Goal: Task Accomplishment & Management: Manage account settings

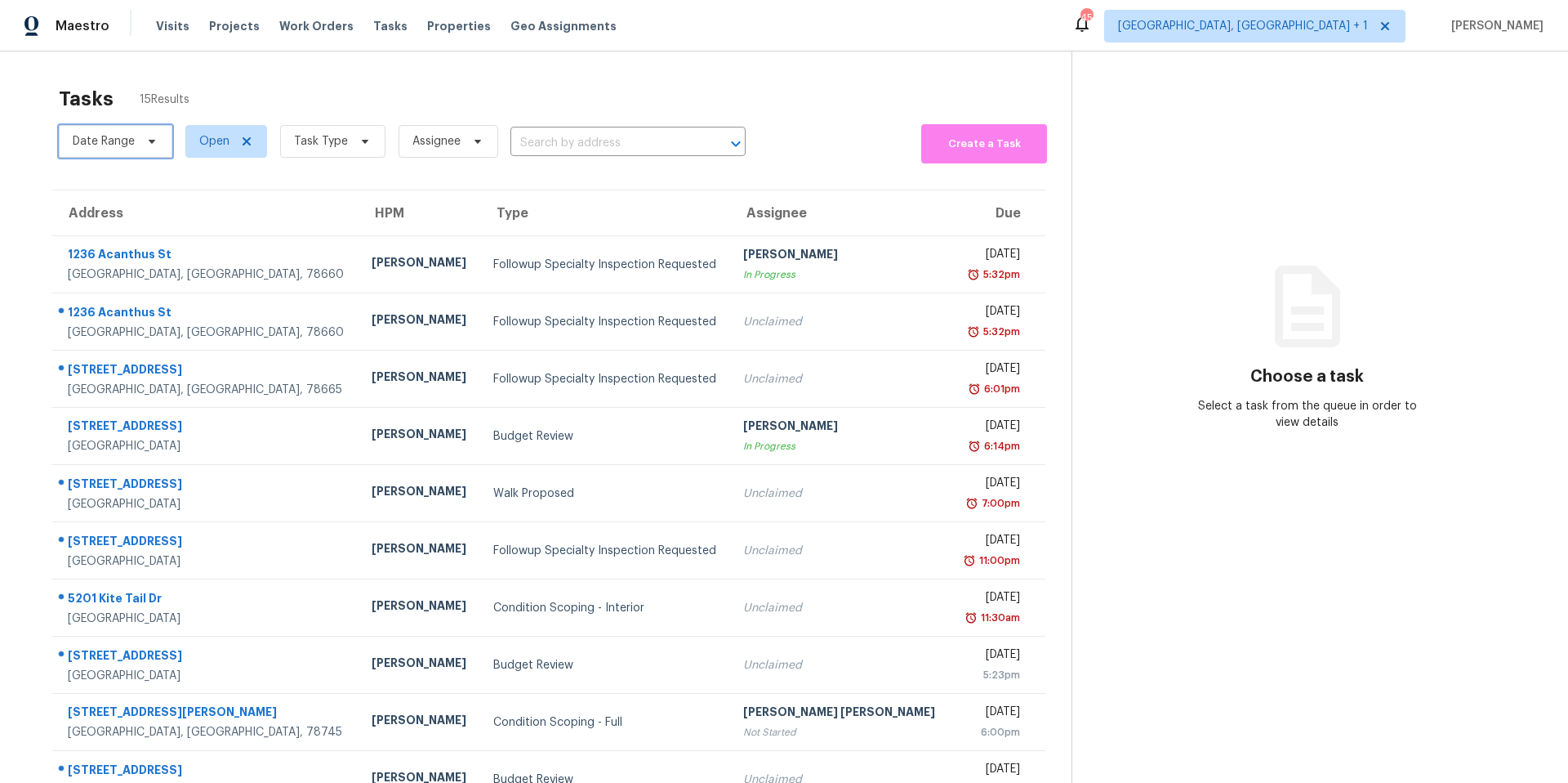
click at [126, 145] on span "Date Range" at bounding box center [104, 141] width 62 height 16
click at [200, 132] on span "Open" at bounding box center [226, 141] width 82 height 33
click at [205, 210] on span at bounding box center [200, 209] width 13 height 13
click at [205, 210] on input "Closed" at bounding box center [200, 207] width 10 height 10
checkbox input "true"
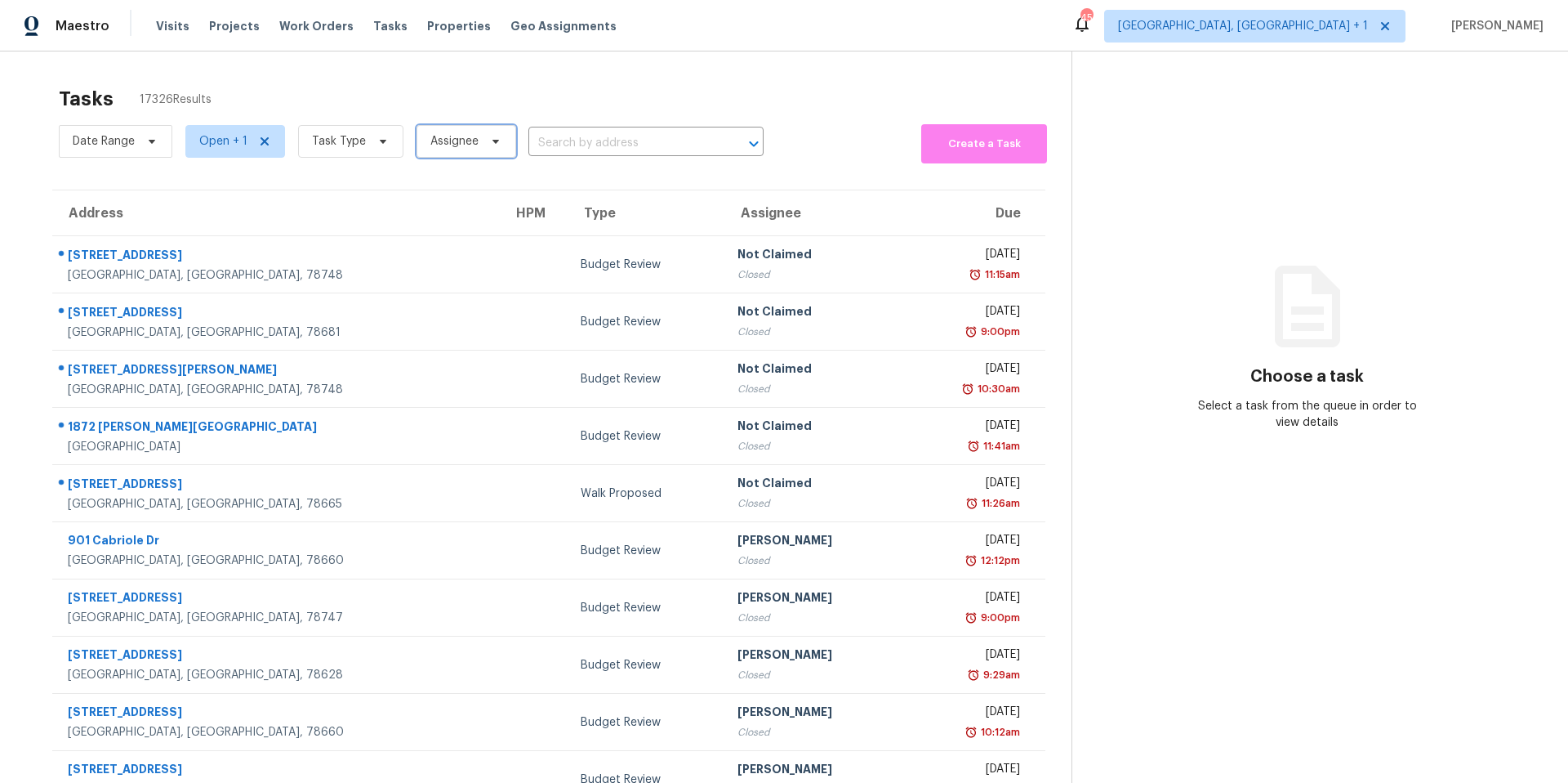
click at [480, 151] on span "Assignee" at bounding box center [466, 141] width 100 height 33
type input "nel"
click at [380, 138] on icon at bounding box center [383, 141] width 13 height 13
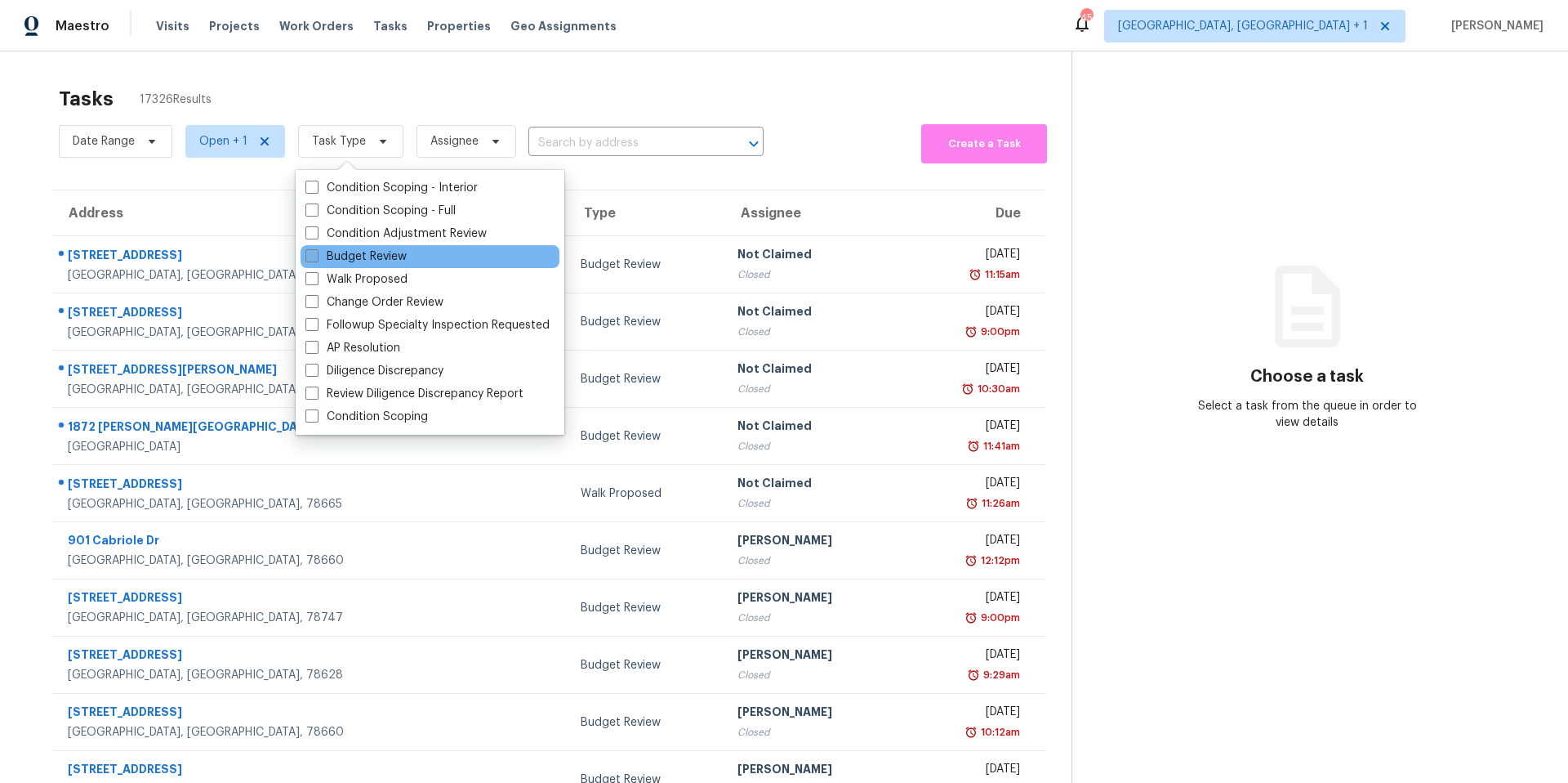
click at [346, 256] on label "Budget Review" at bounding box center [356, 256] width 101 height 16
click at [316, 256] on input "Budget Review" at bounding box center [311, 254] width 10 height 10
checkbox input "true"
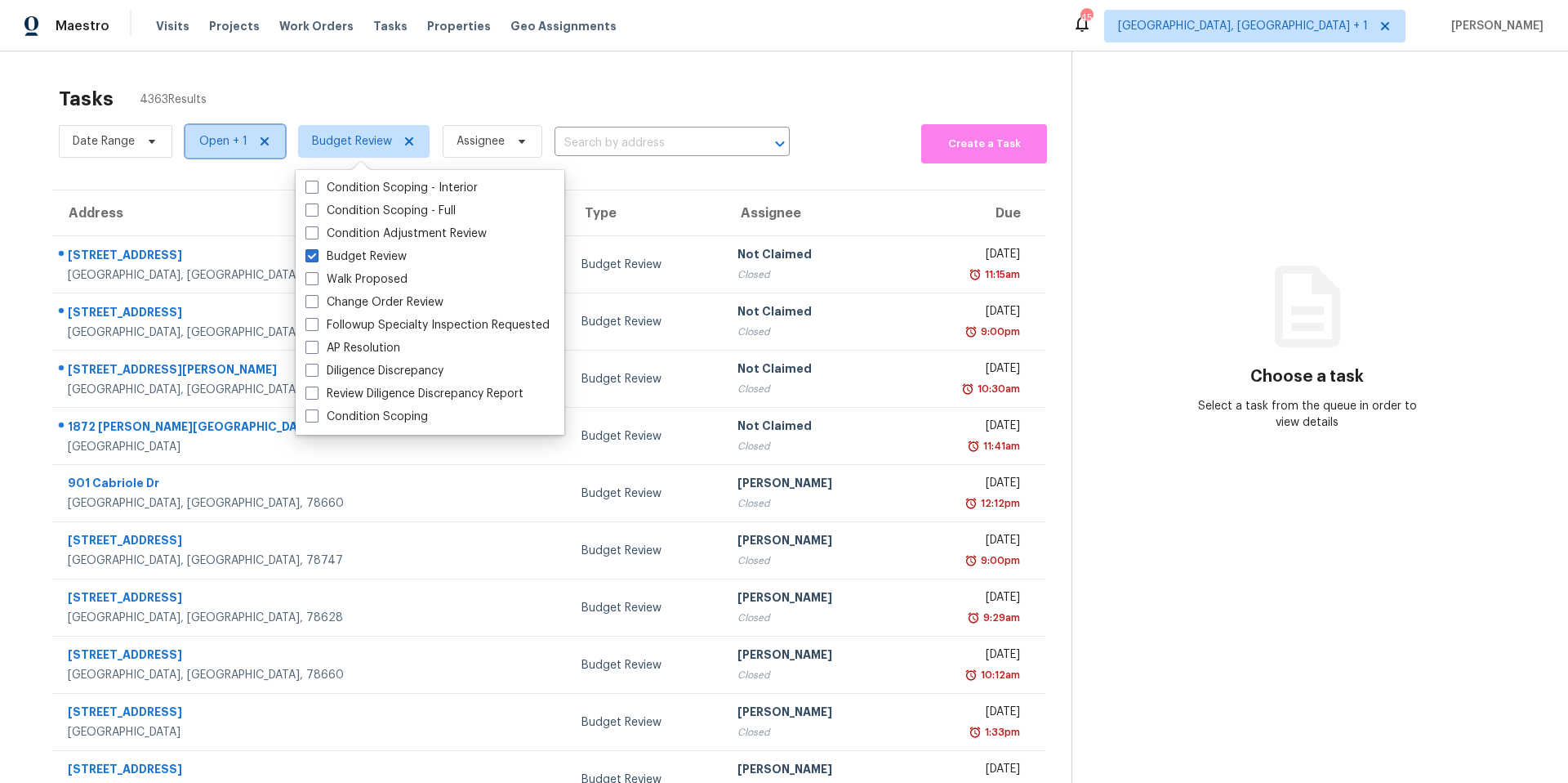
click at [232, 140] on span "Open + 1" at bounding box center [224, 141] width 48 height 16
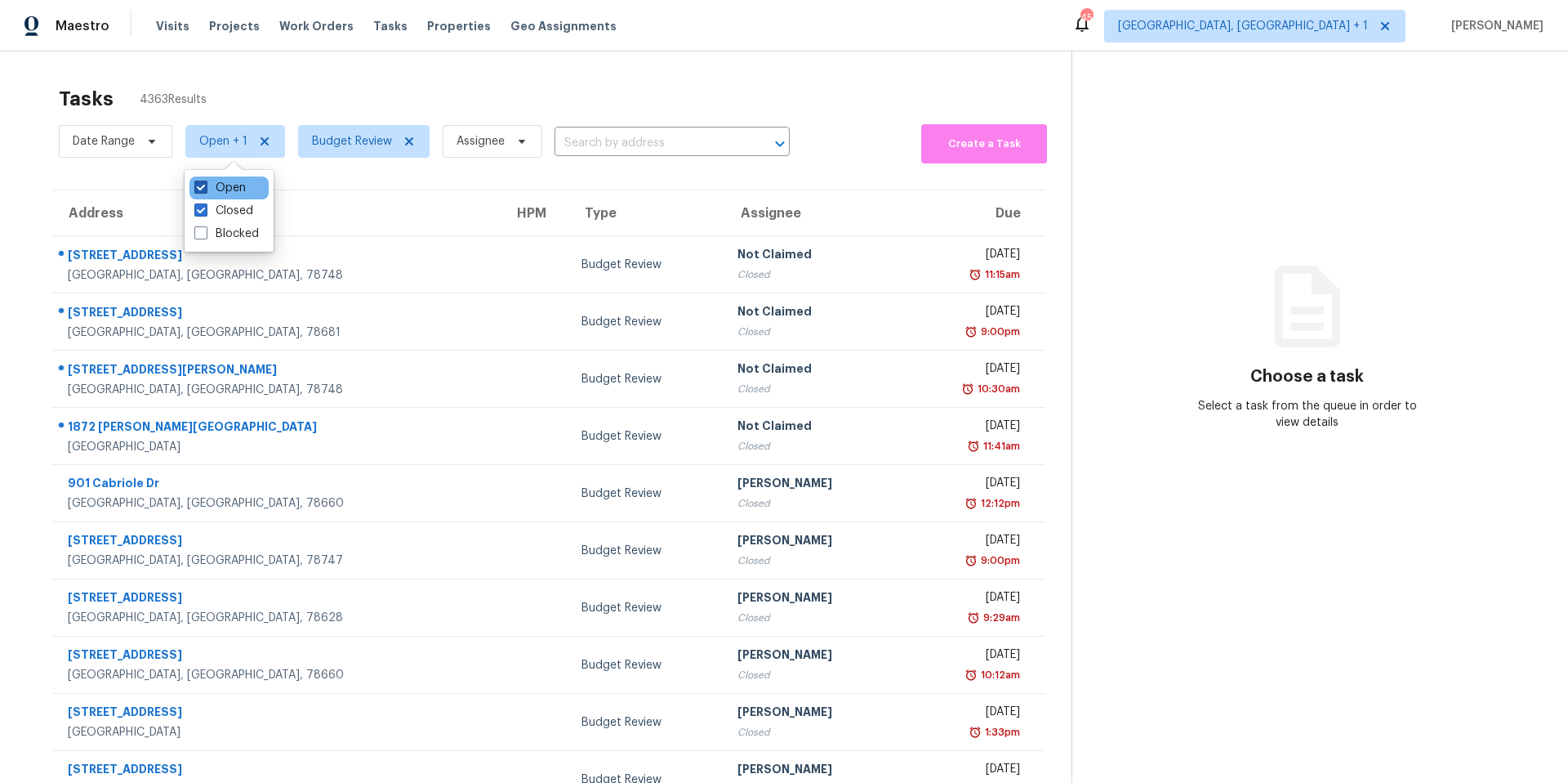
click at [202, 189] on span at bounding box center [200, 187] width 13 height 13
click at [202, 189] on input "Open" at bounding box center [200, 185] width 10 height 10
checkbox input "false"
click at [470, 149] on span "Assignee" at bounding box center [470, 141] width 48 height 16
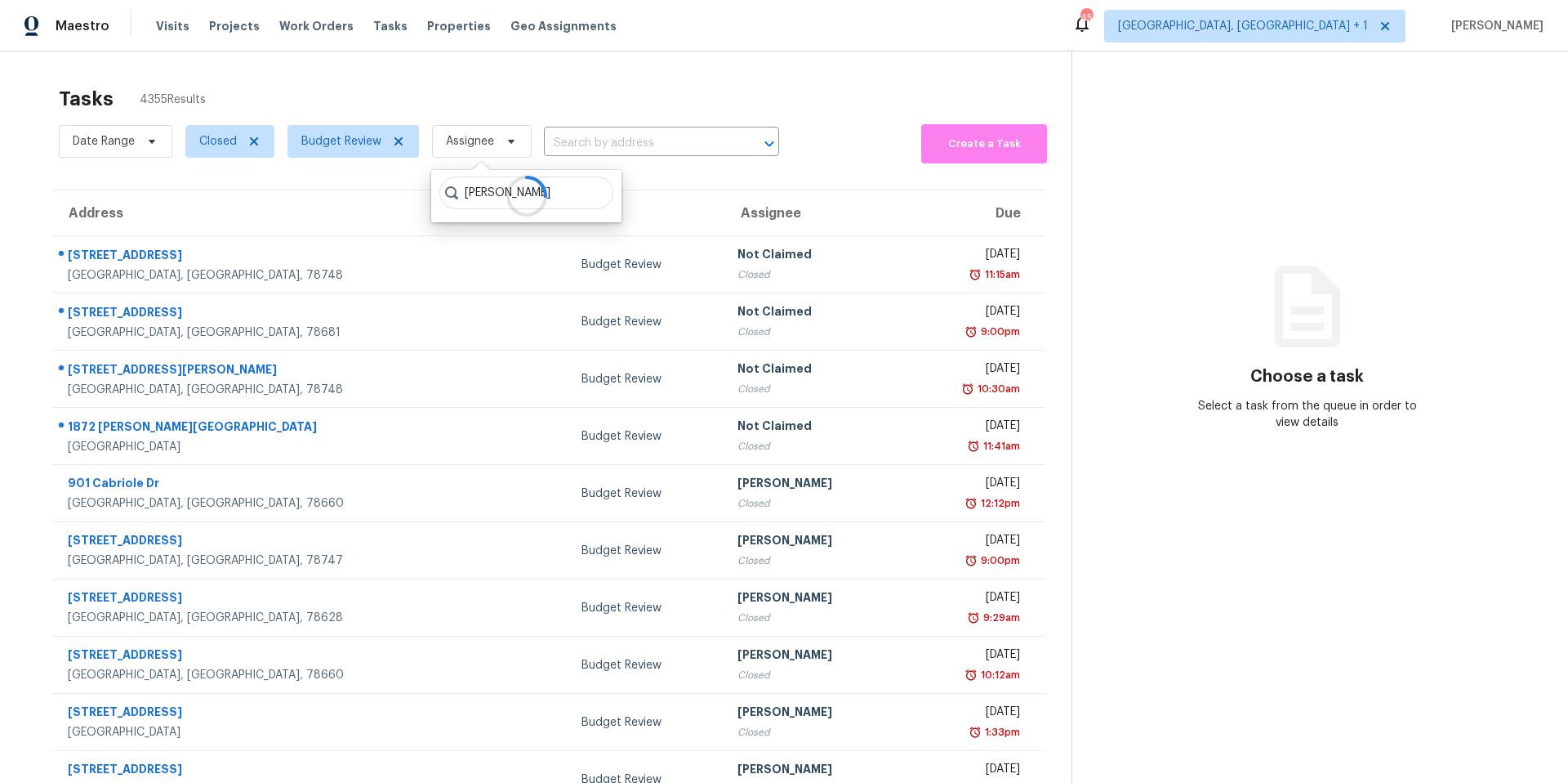
type input "nelson figueroa"
click at [155, 135] on icon at bounding box center [151, 141] width 13 height 13
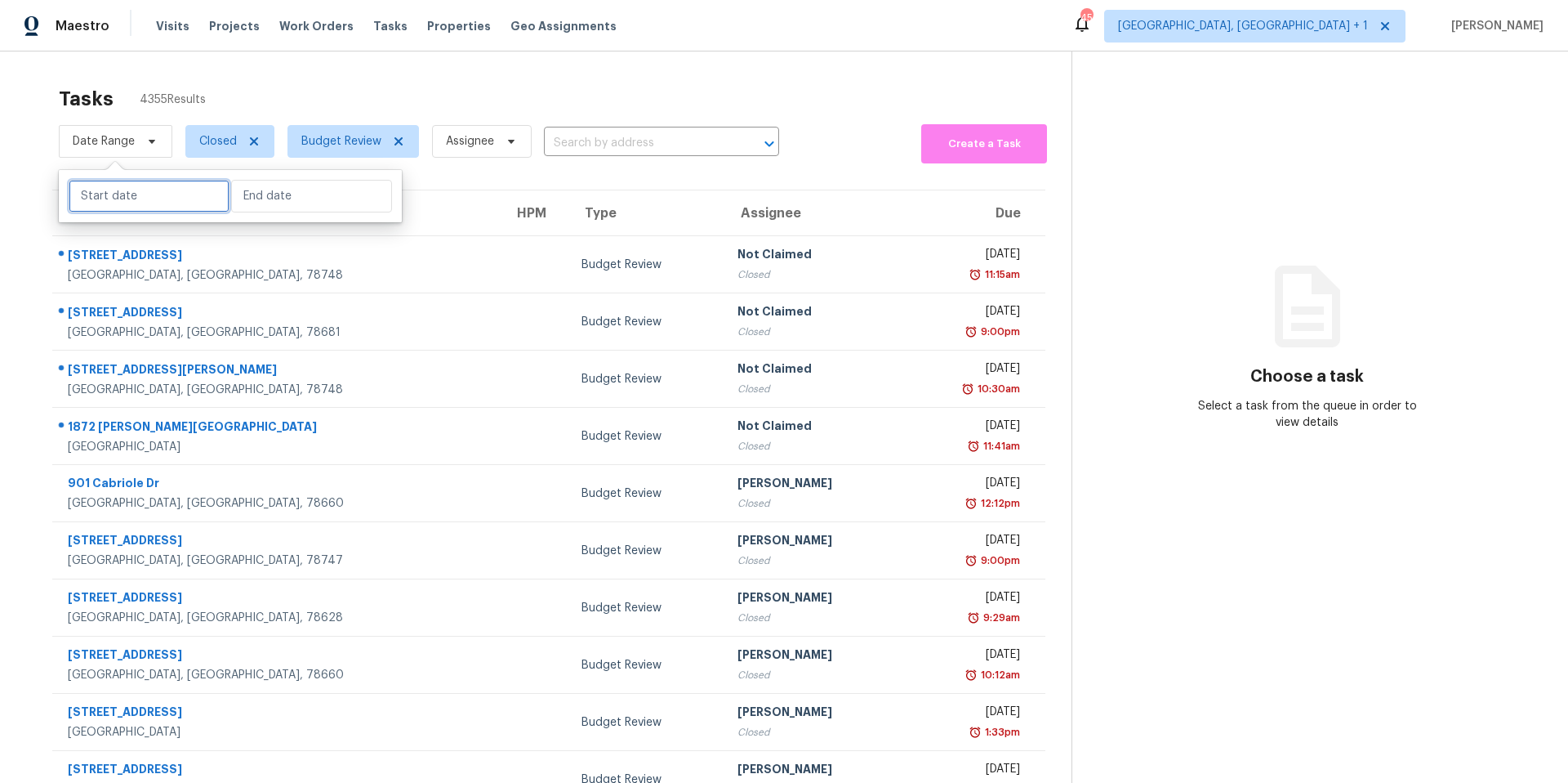
select select "7"
select select "2025"
select select "8"
select select "2025"
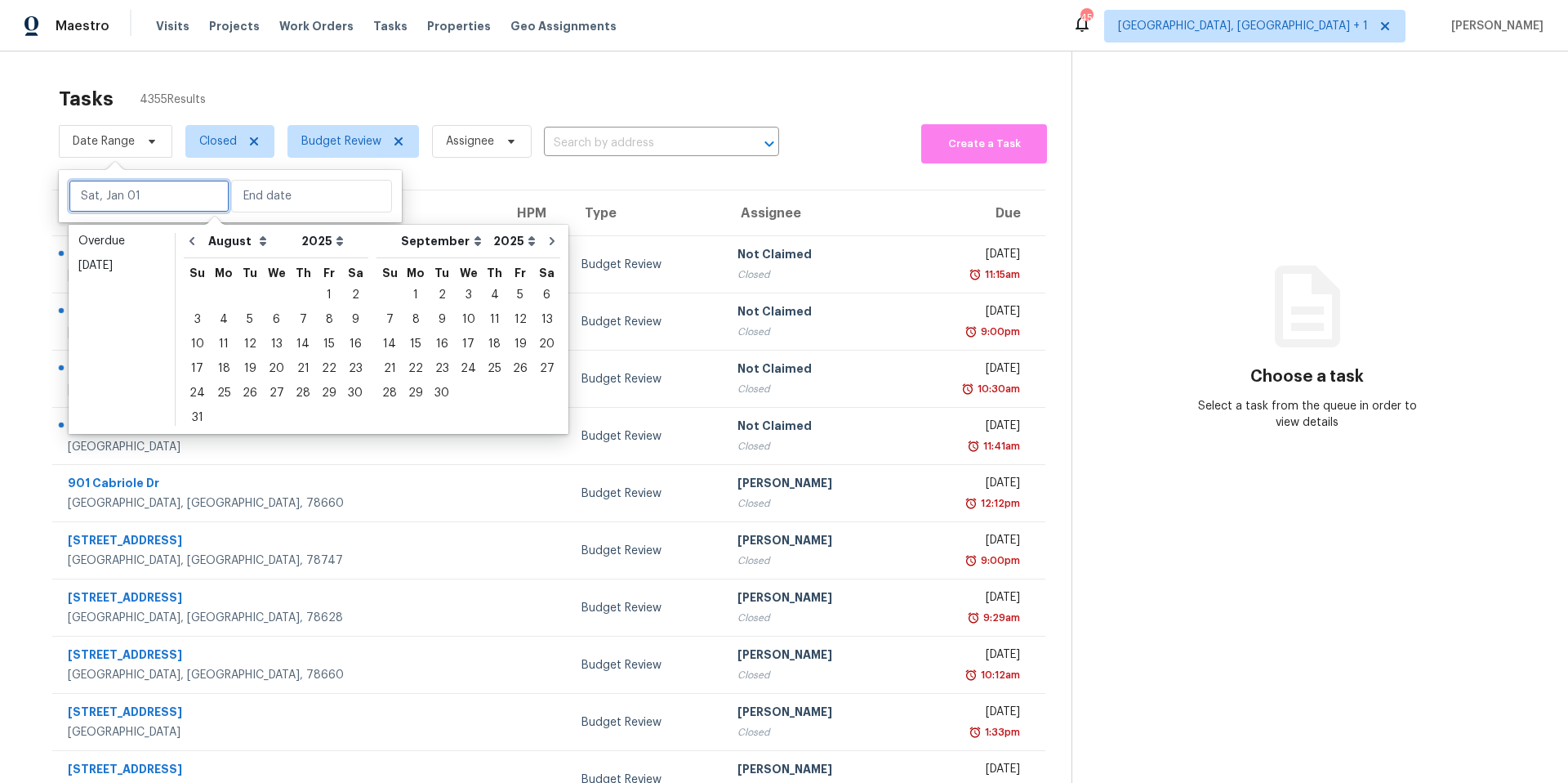
click at [161, 189] on input "text" at bounding box center [149, 196] width 161 height 33
type input "Fri, Aug 01"
click at [229, 340] on div "11" at bounding box center [224, 343] width 26 height 23
type input "Mon, Aug 11"
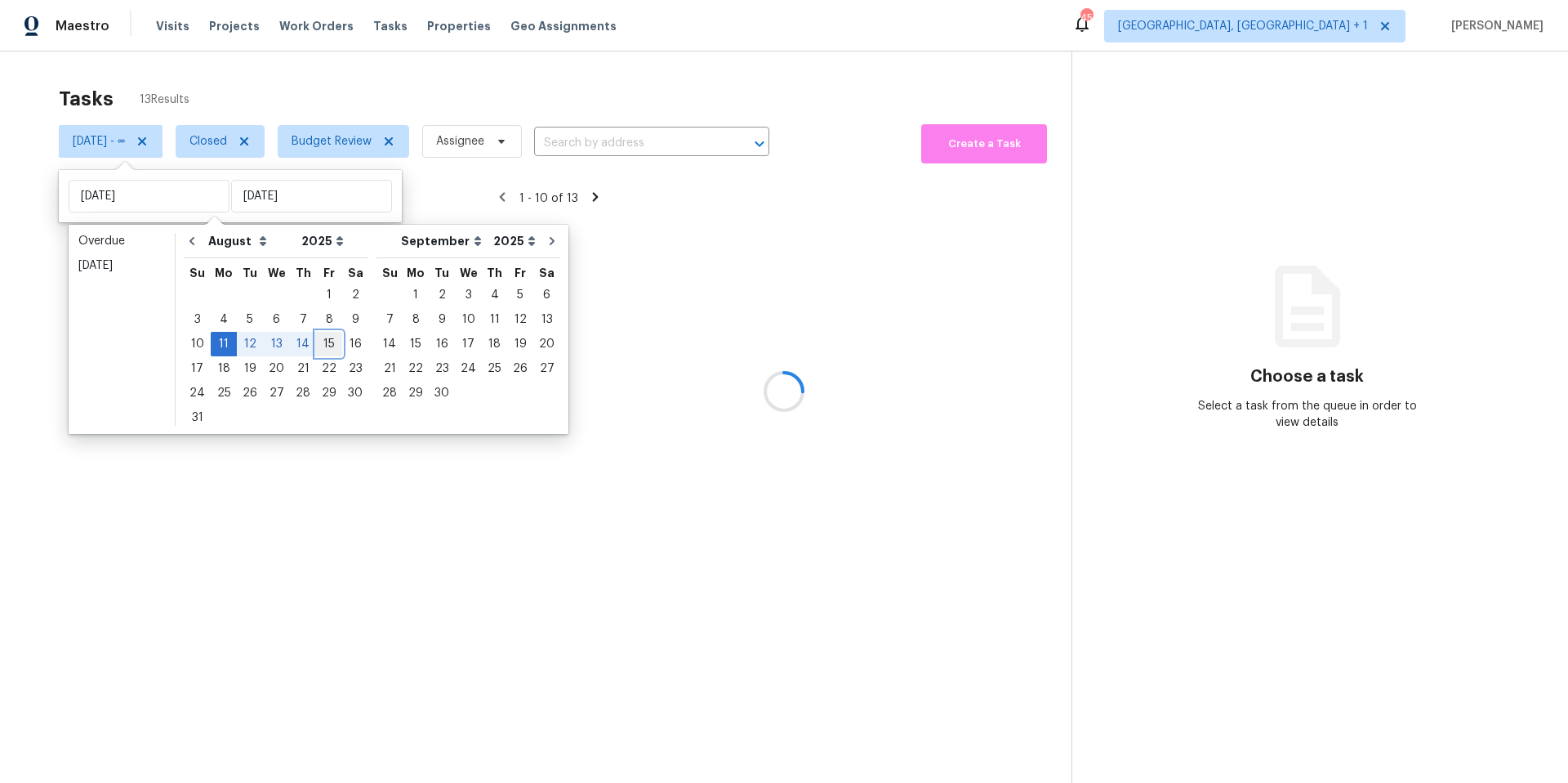
click at [316, 341] on div "15" at bounding box center [329, 343] width 26 height 23
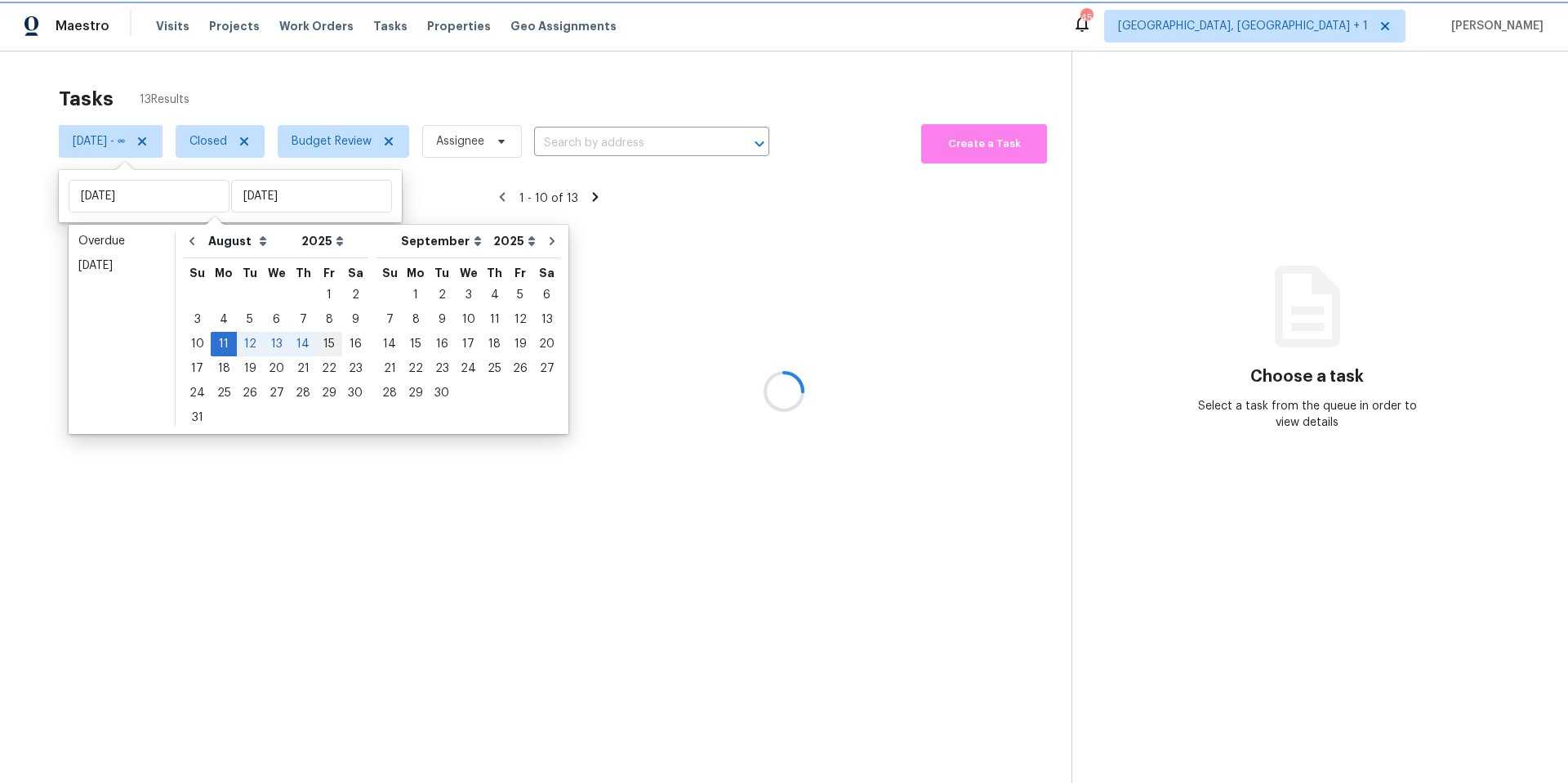
type input "Fri, Aug 15"
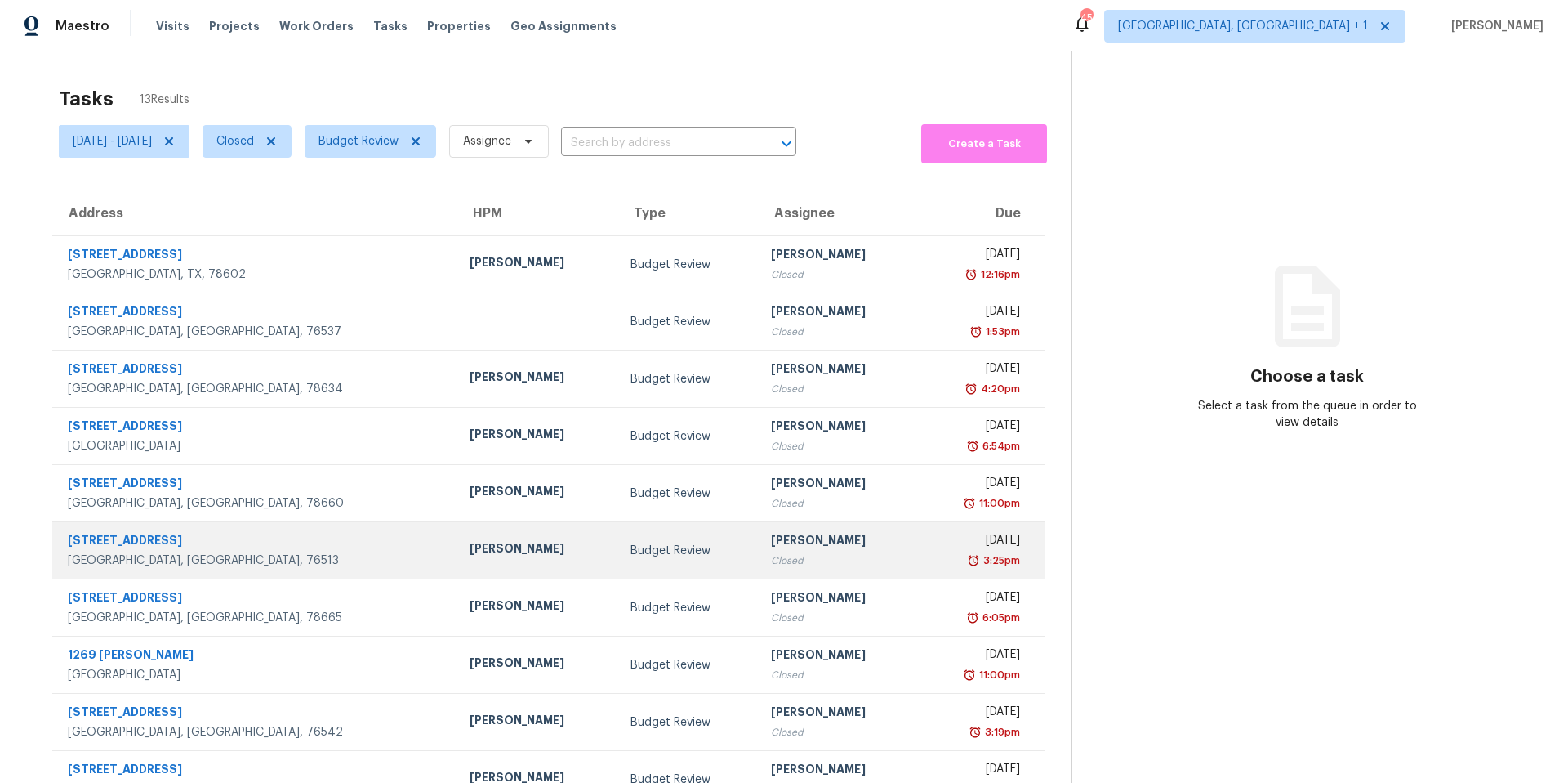
click at [164, 543] on div "513 Red River Rd" at bounding box center [255, 542] width 376 height 21
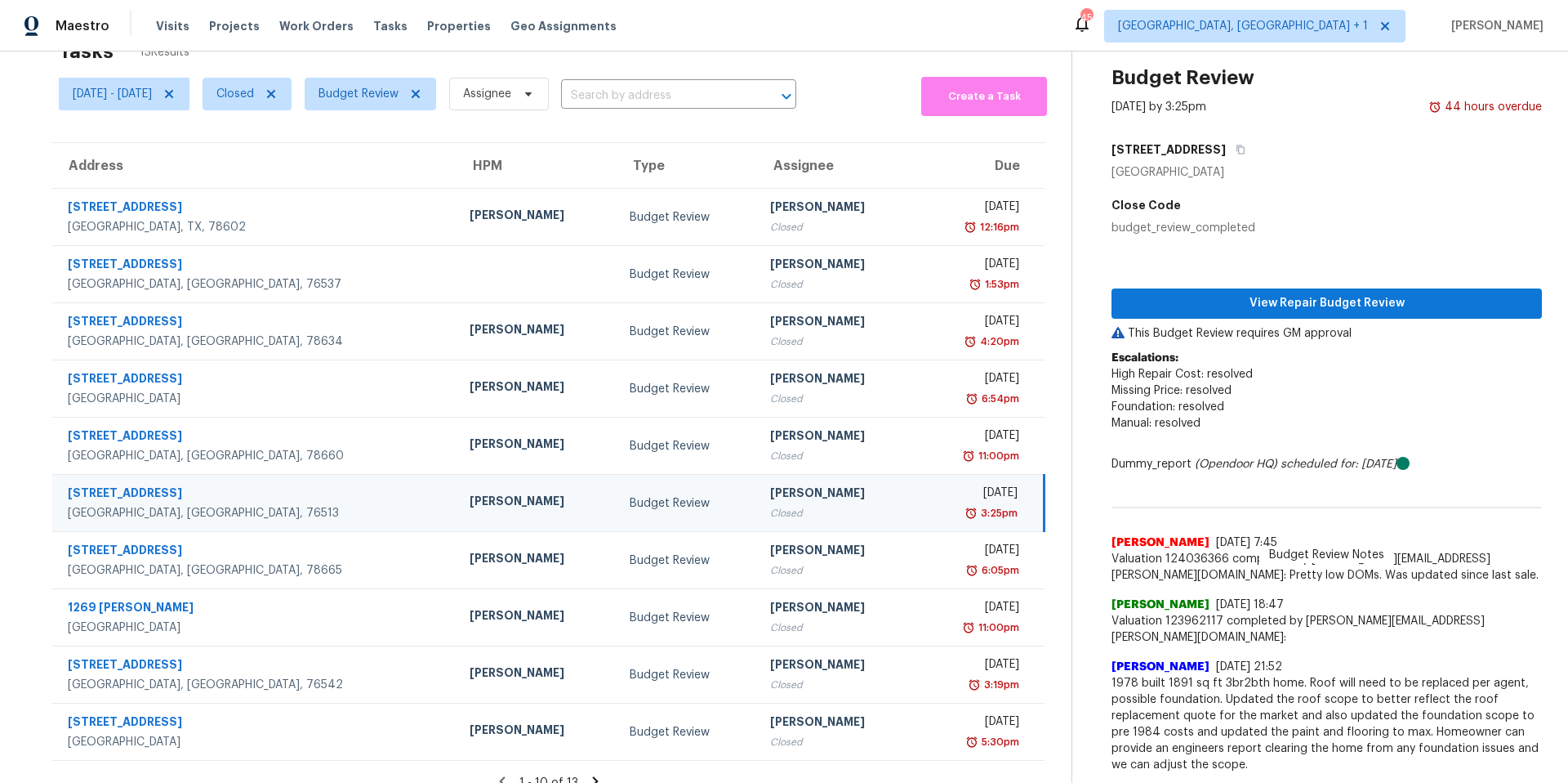
scroll to position [138, 0]
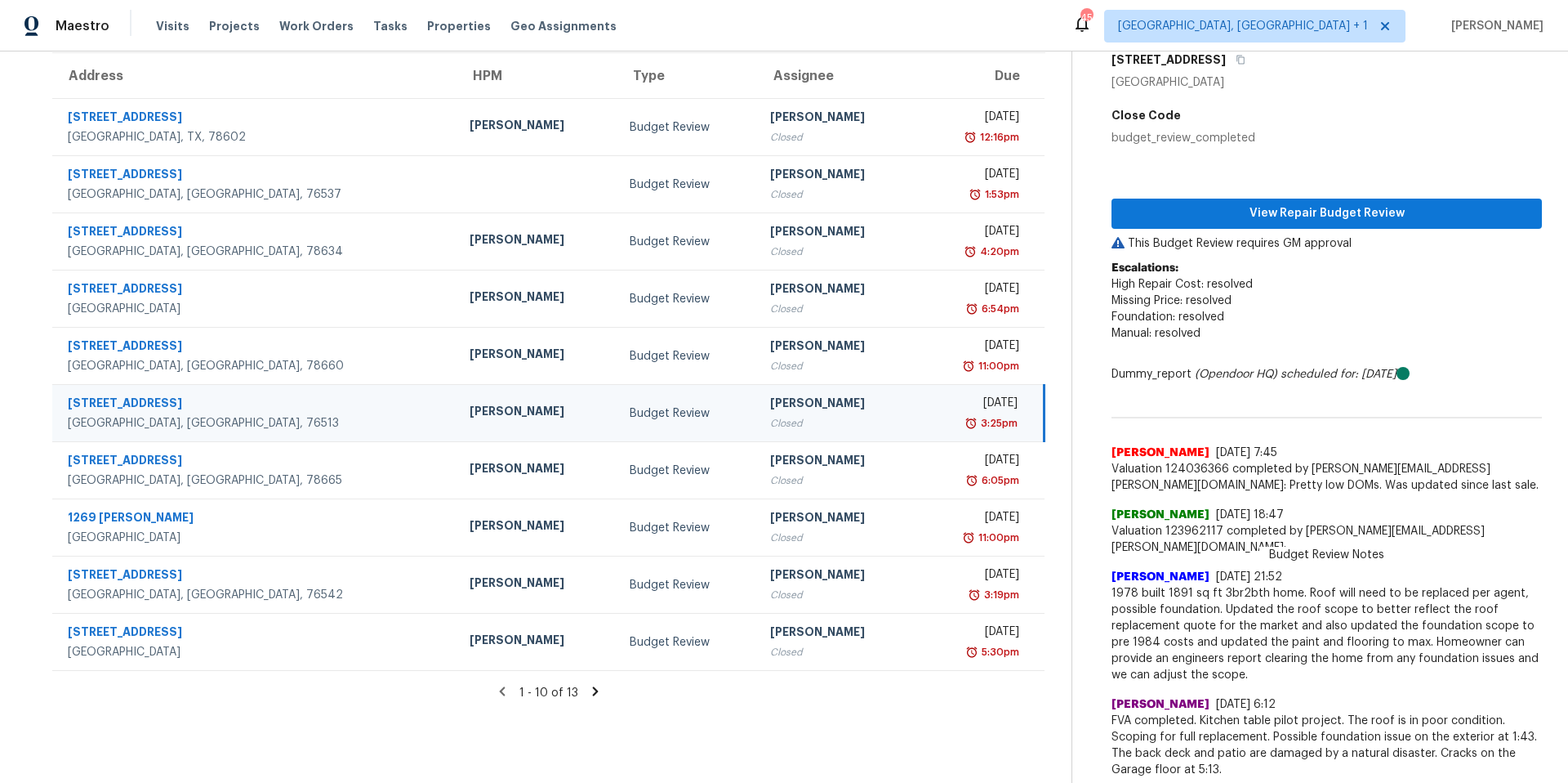
click at [588, 690] on icon at bounding box center [595, 691] width 15 height 15
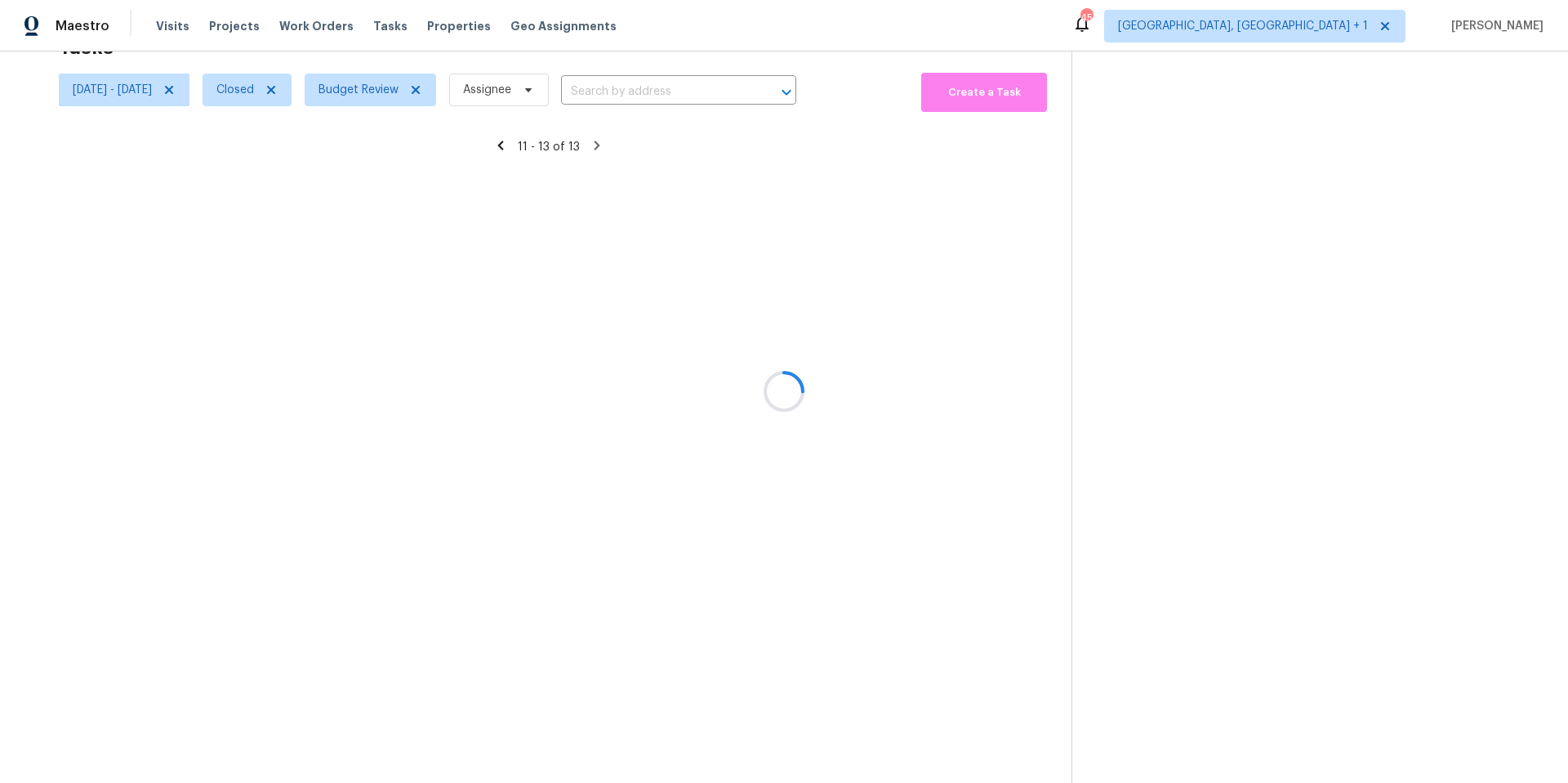
scroll to position [64, 0]
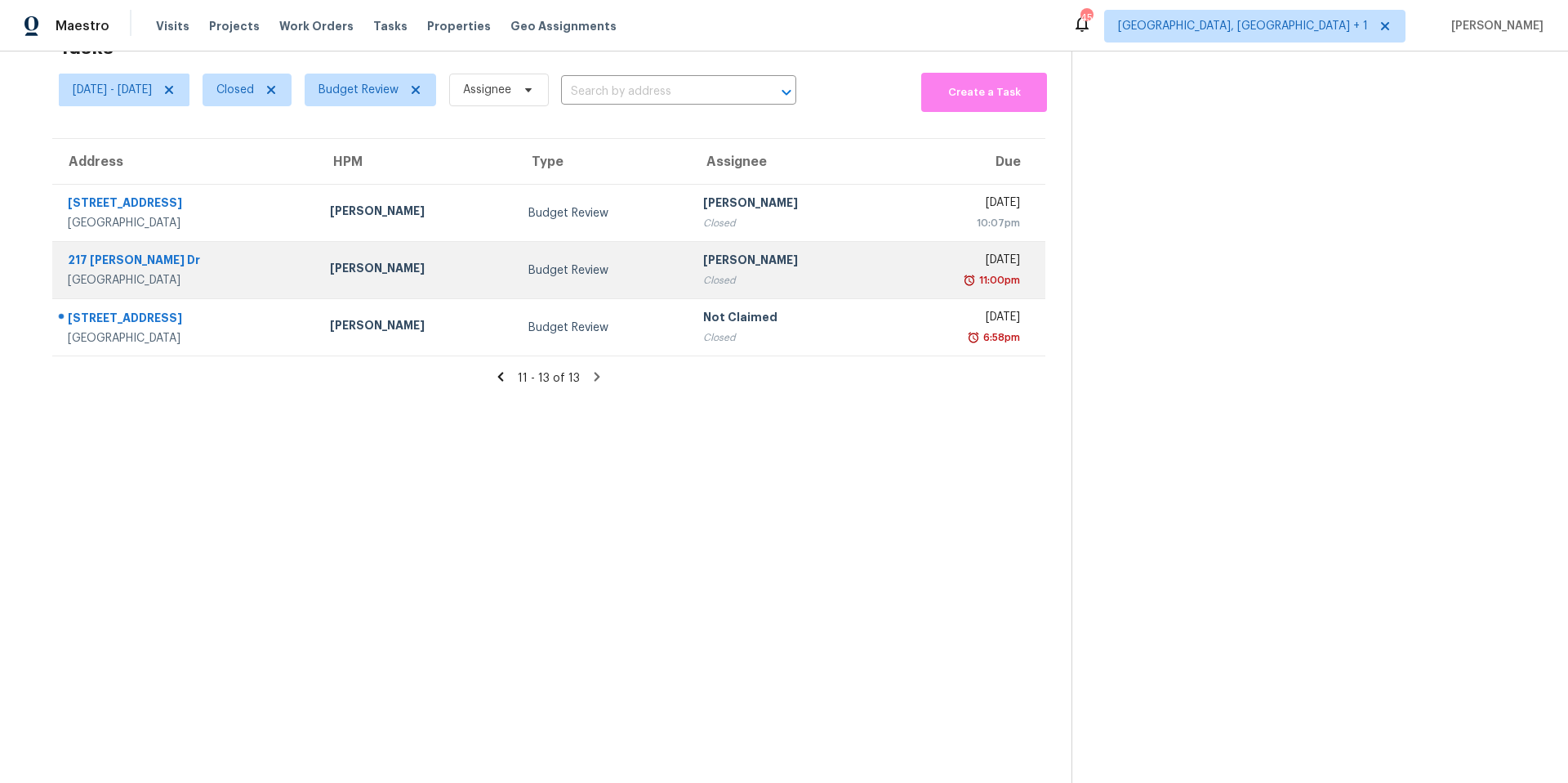
click at [130, 251] on div "217 Michaelis Dr" at bounding box center [186, 262] width 236 height 21
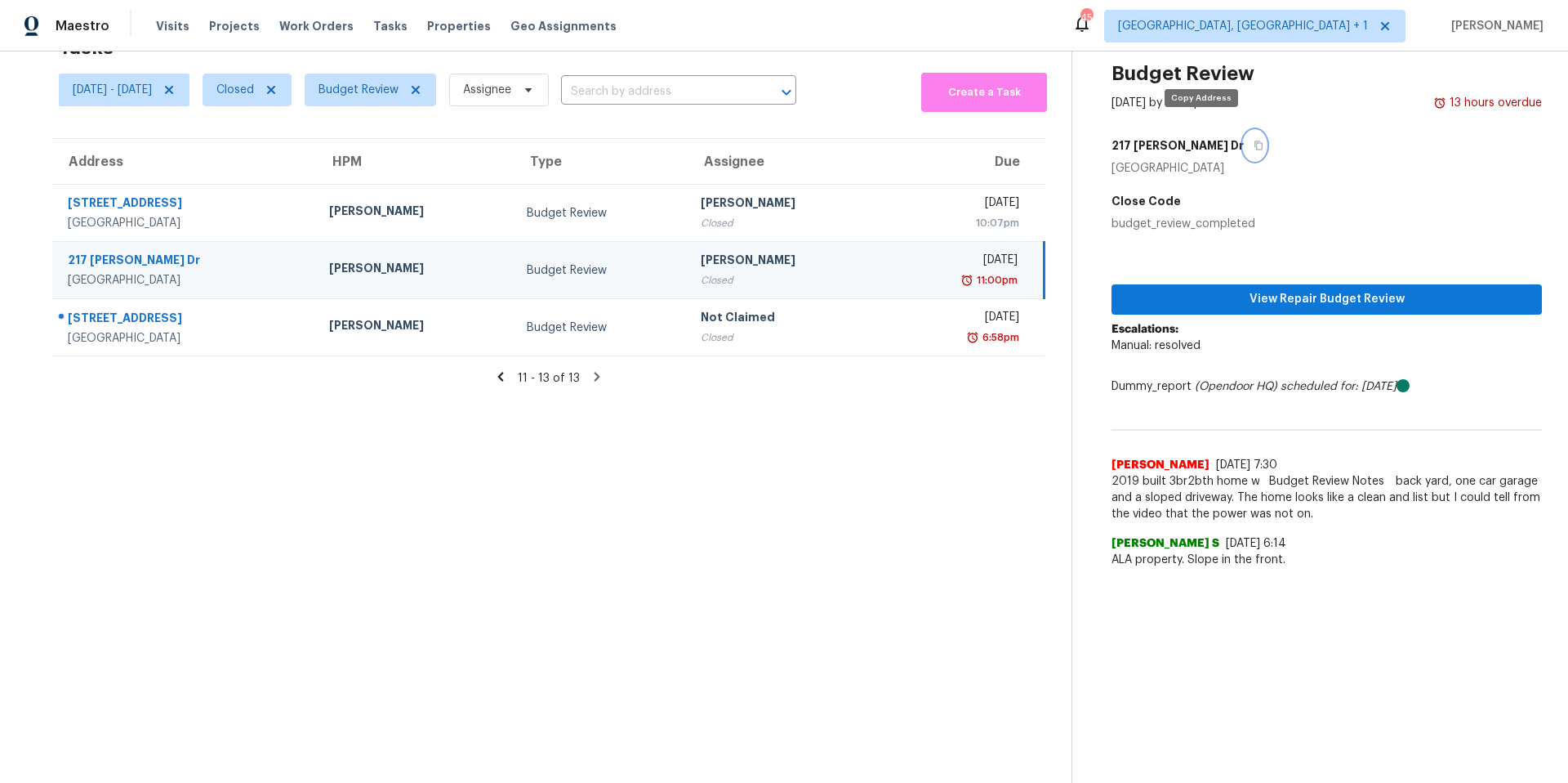
click at [1254, 140] on icon "button" at bounding box center [1258, 145] width 9 height 9
click at [175, 83] on icon at bounding box center [169, 89] width 13 height 13
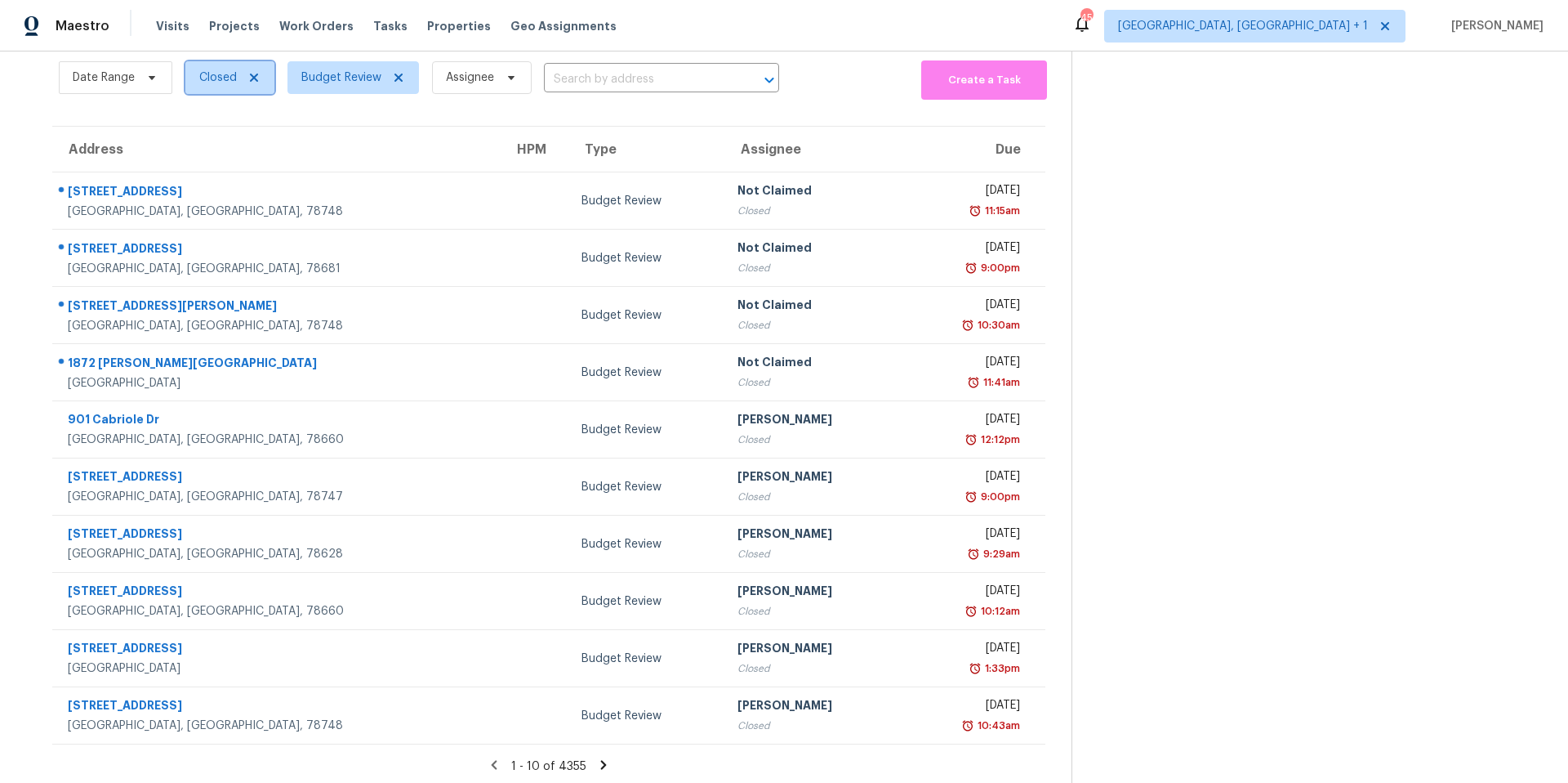
click at [243, 82] on span at bounding box center [251, 77] width 18 height 13
click at [252, 81] on icon at bounding box center [252, 77] width 13 height 13
click at [209, 147] on label "Open" at bounding box center [220, 146] width 52 height 16
click at [205, 147] on input "Open" at bounding box center [200, 144] width 10 height 10
checkbox input "true"
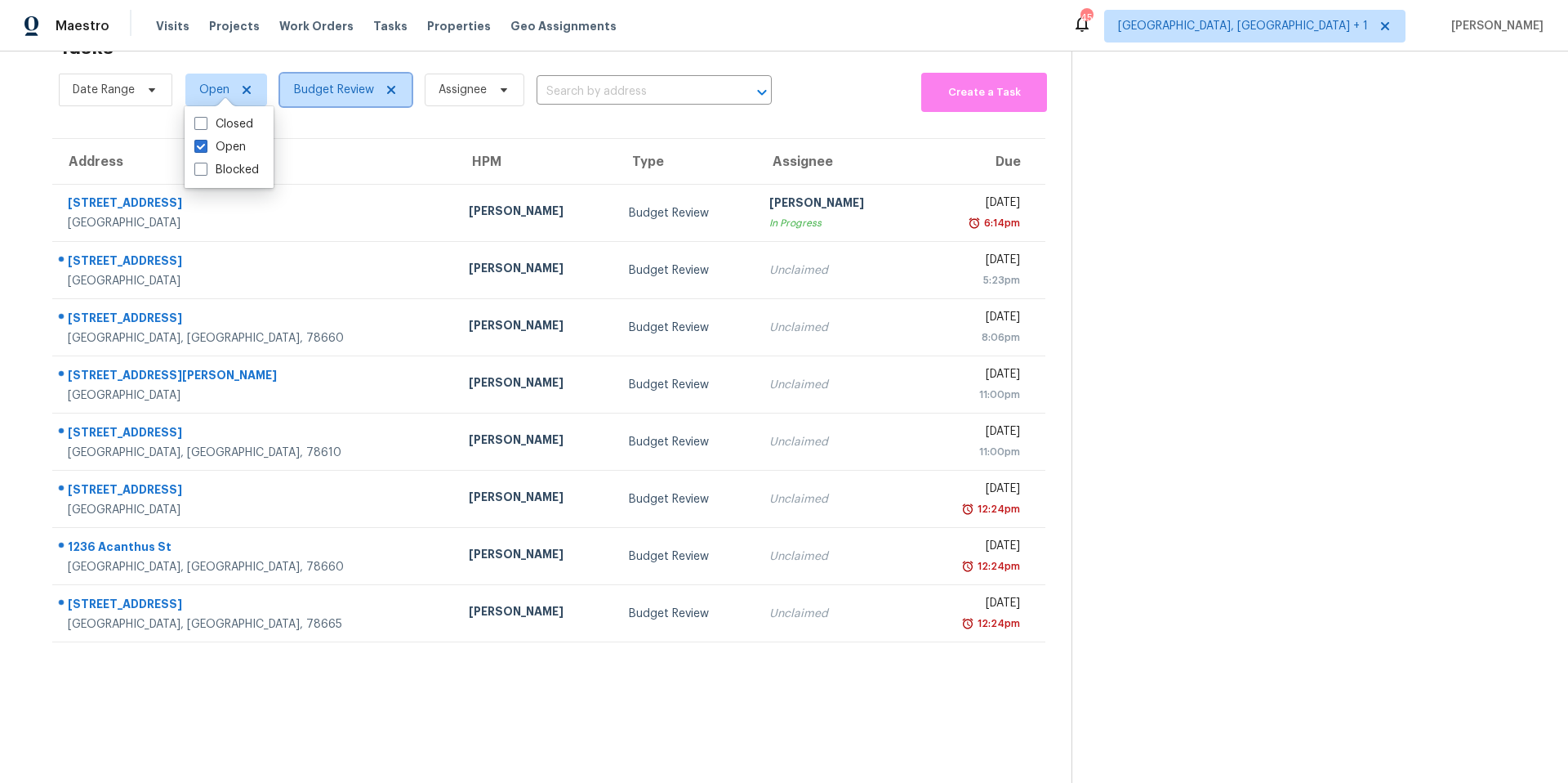
click at [393, 83] on icon at bounding box center [390, 89] width 13 height 13
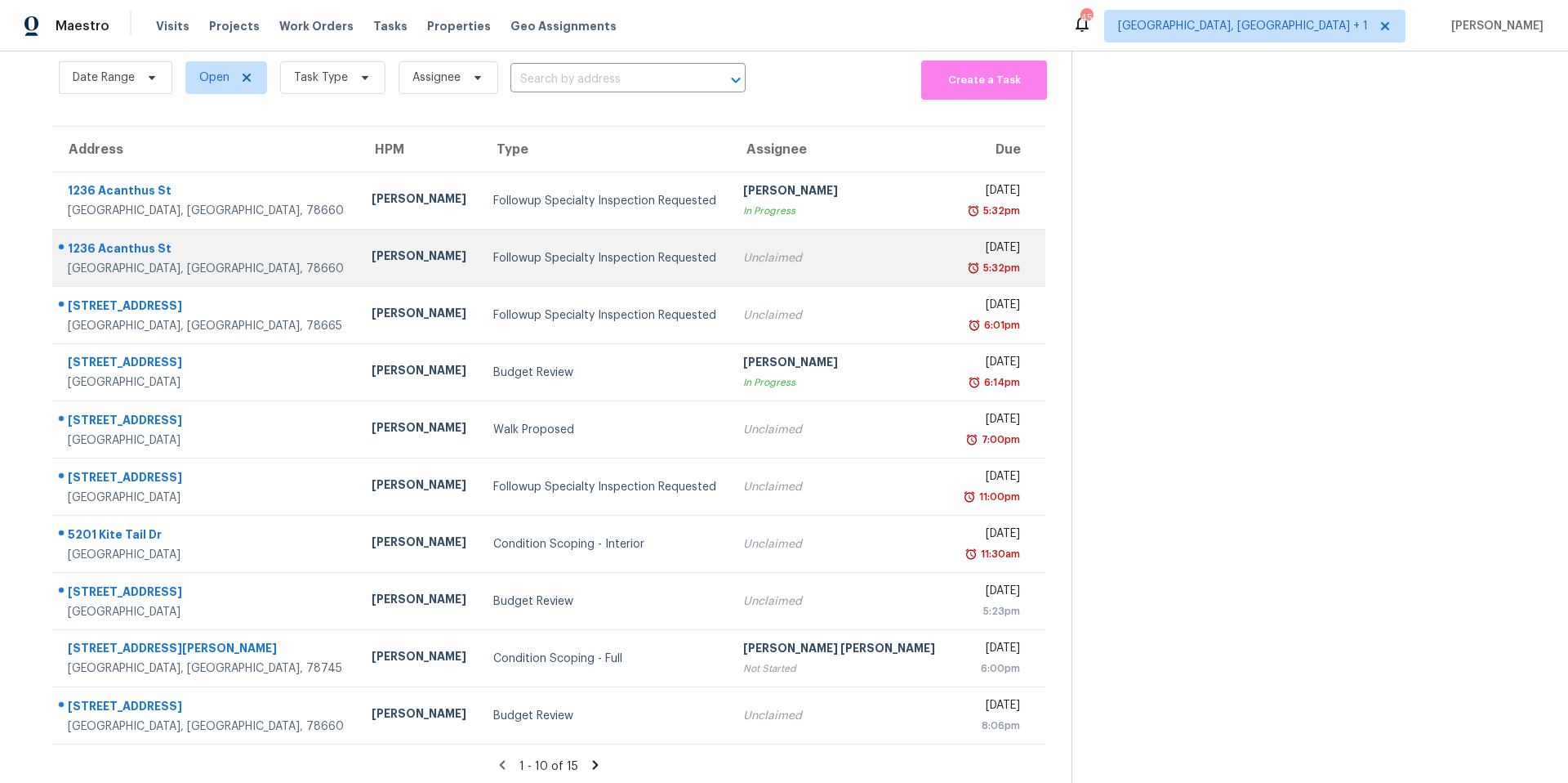
click at [506, 265] on div "Followup Specialty Inspection Requested" at bounding box center [606, 258] width 224 height 16
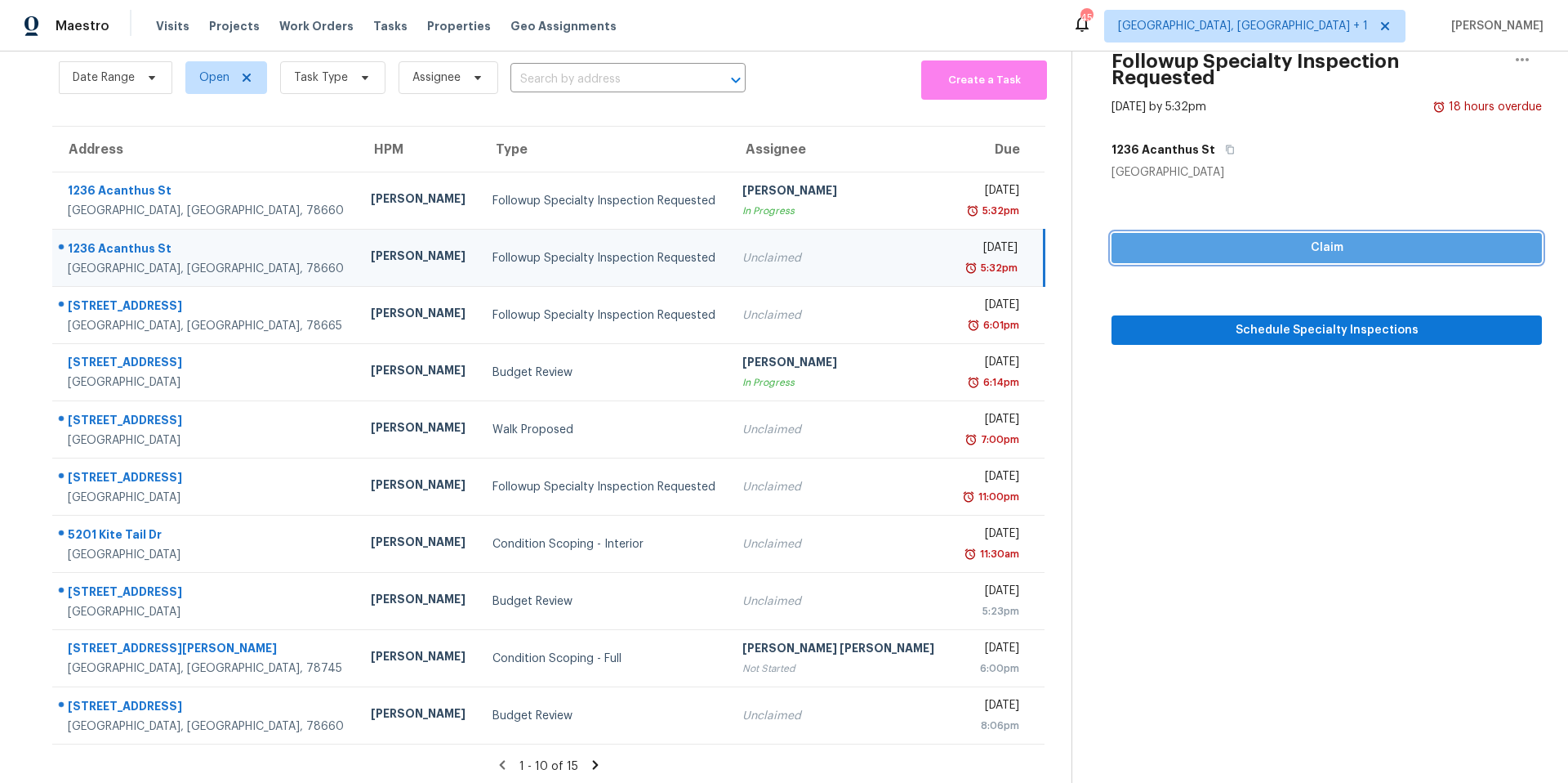
click at [1302, 237] on span "Claim" at bounding box center [1326, 248] width 404 height 21
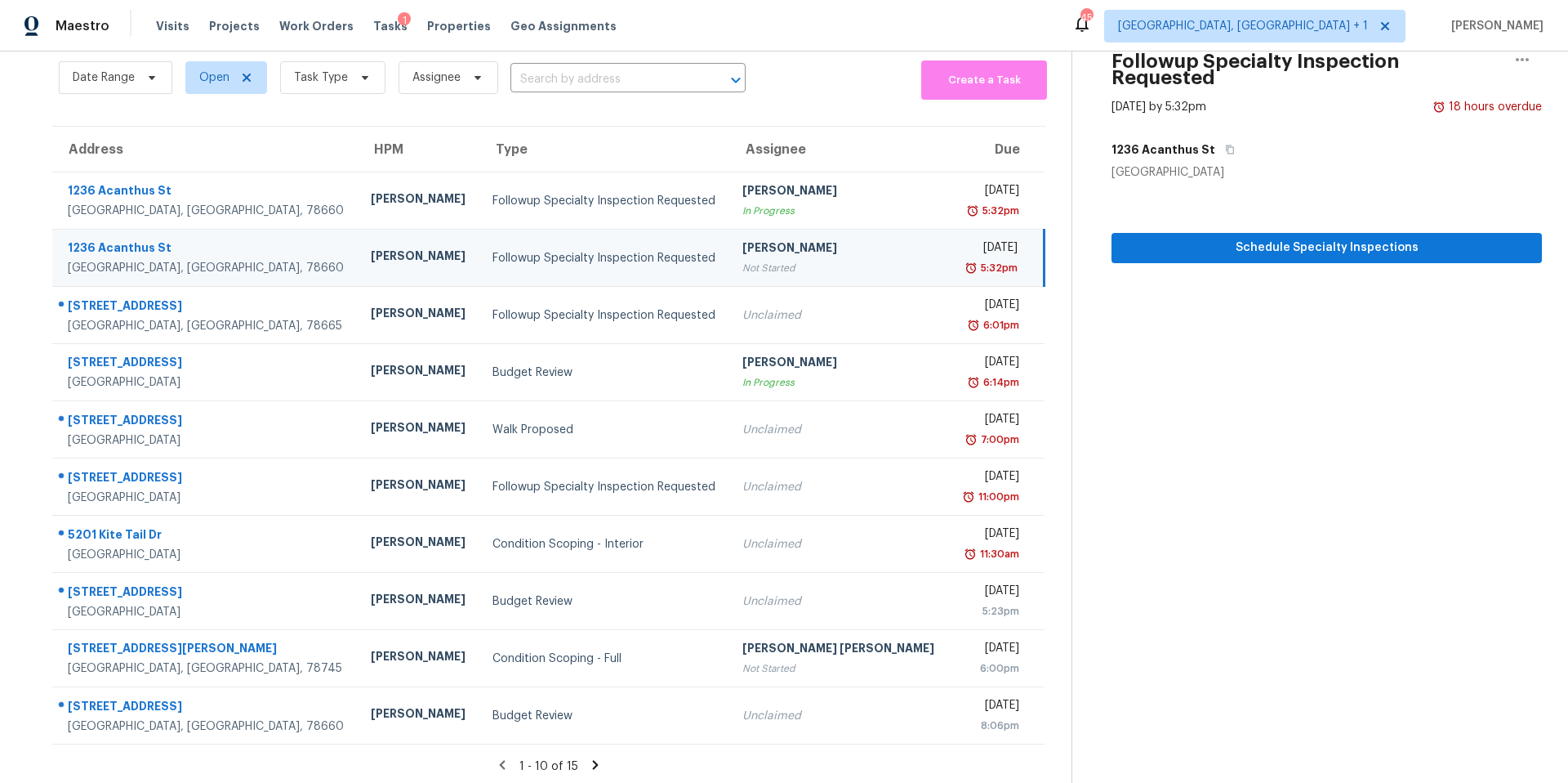
click at [493, 256] on div "Followup Specialty Inspection Requested" at bounding box center [605, 258] width 224 height 16
click at [493, 256] on div "Followup Specialty Inspection Requested" at bounding box center [605, 258] width 224 height 16
click at [374, 33] on div "Tasks 1" at bounding box center [390, 27] width 34 height 17
click at [373, 24] on span "Tasks" at bounding box center [390, 26] width 34 height 11
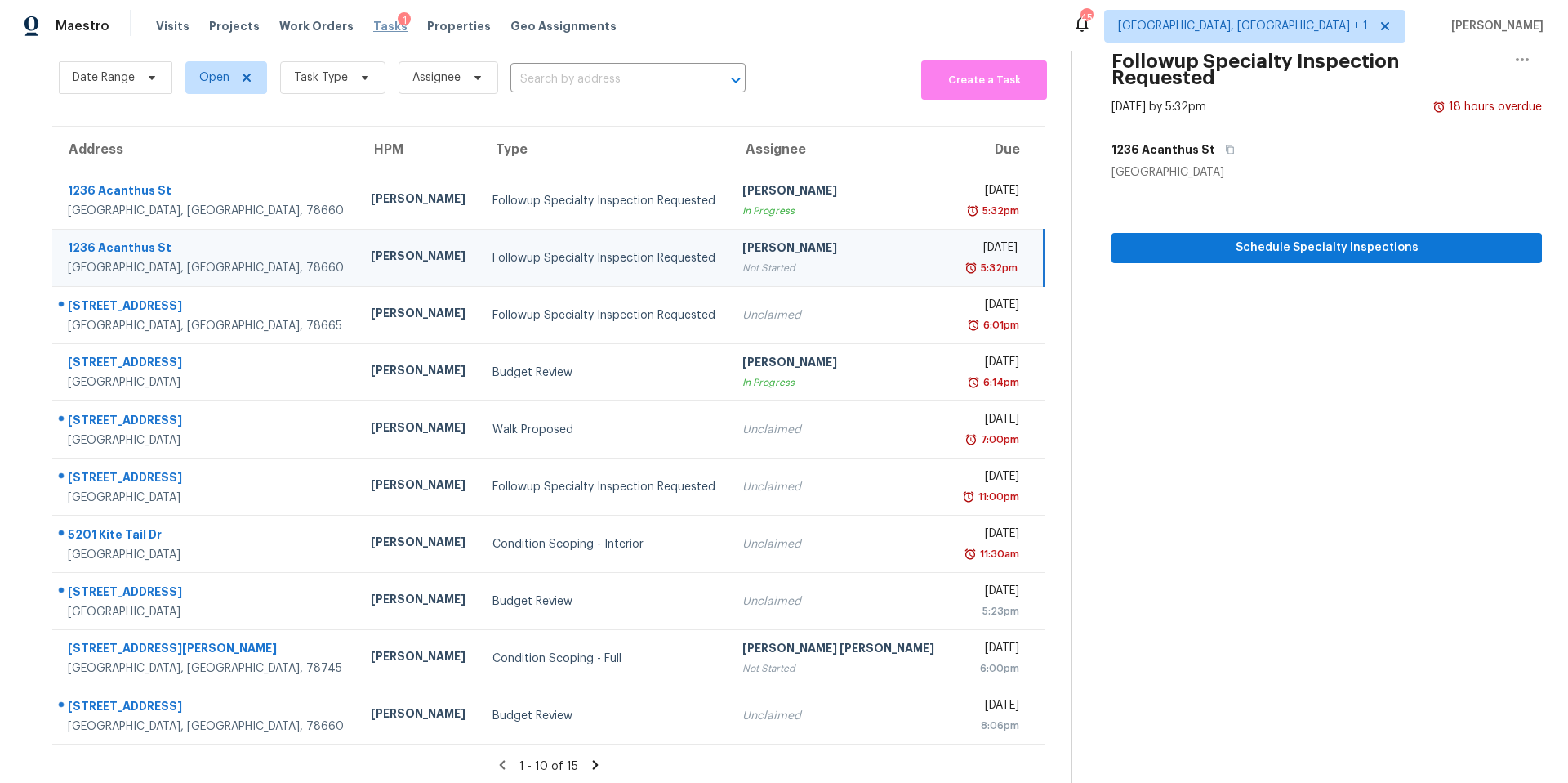
click at [373, 24] on span "Tasks" at bounding box center [390, 26] width 34 height 11
click at [1304, 237] on span "Schedule Specialty Inspections" at bounding box center [1326, 248] width 404 height 21
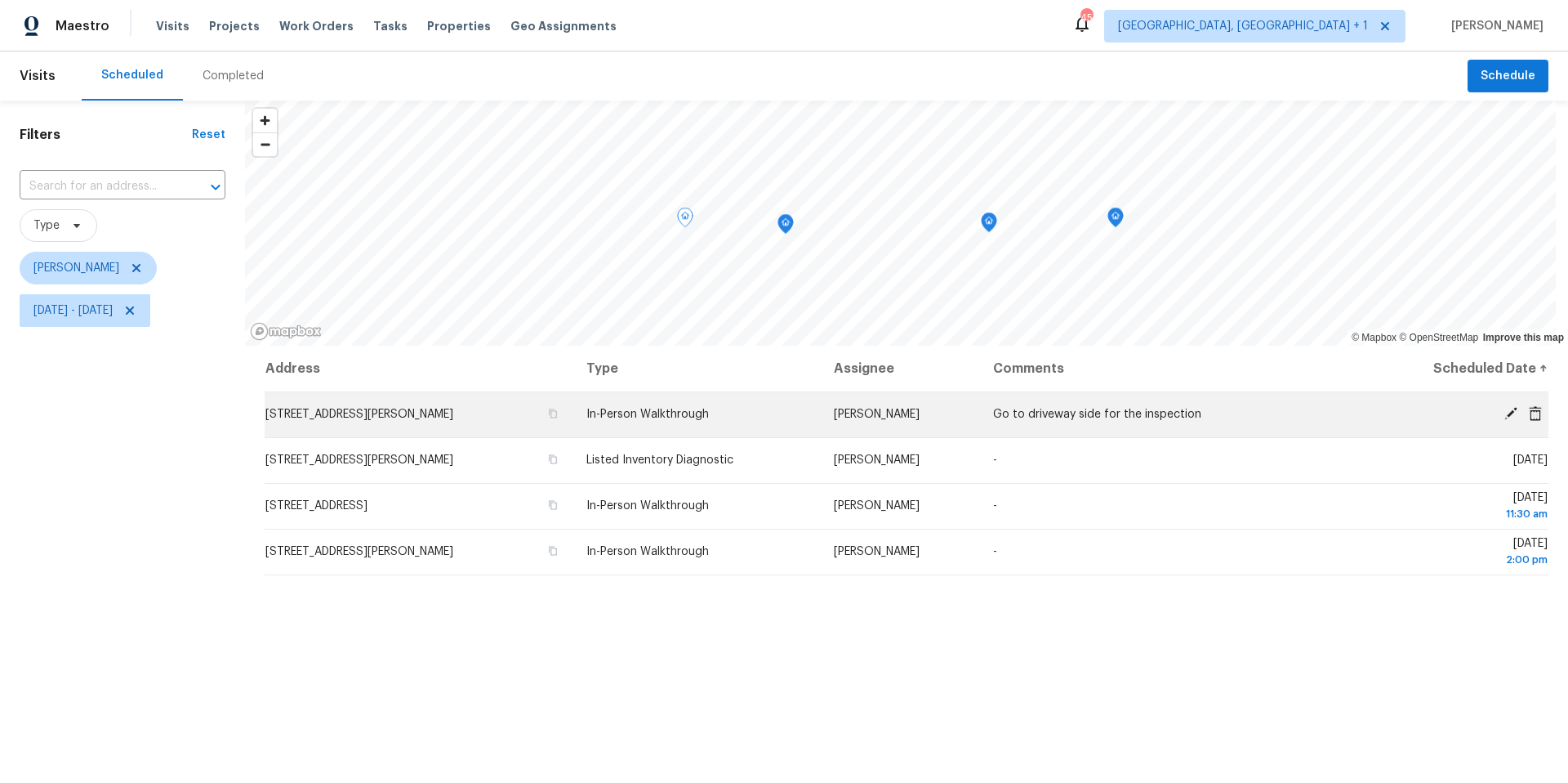
click at [321, 406] on td "1202 Amthor Ave, Copperas Cove, TX 76522" at bounding box center [419, 414] width 309 height 46
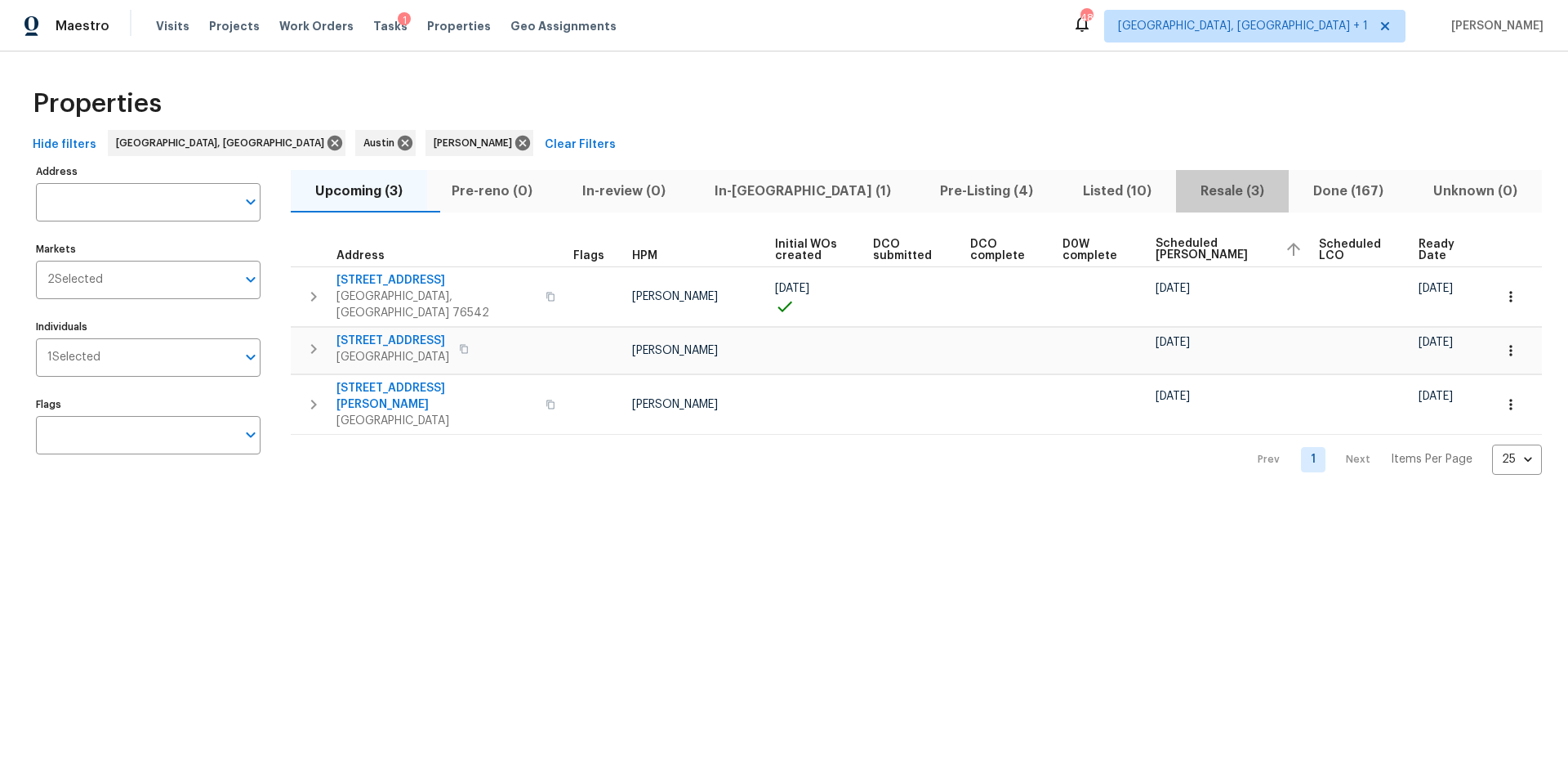
click at [1186, 182] on span "Resale (3)" at bounding box center [1233, 191] width 93 height 23
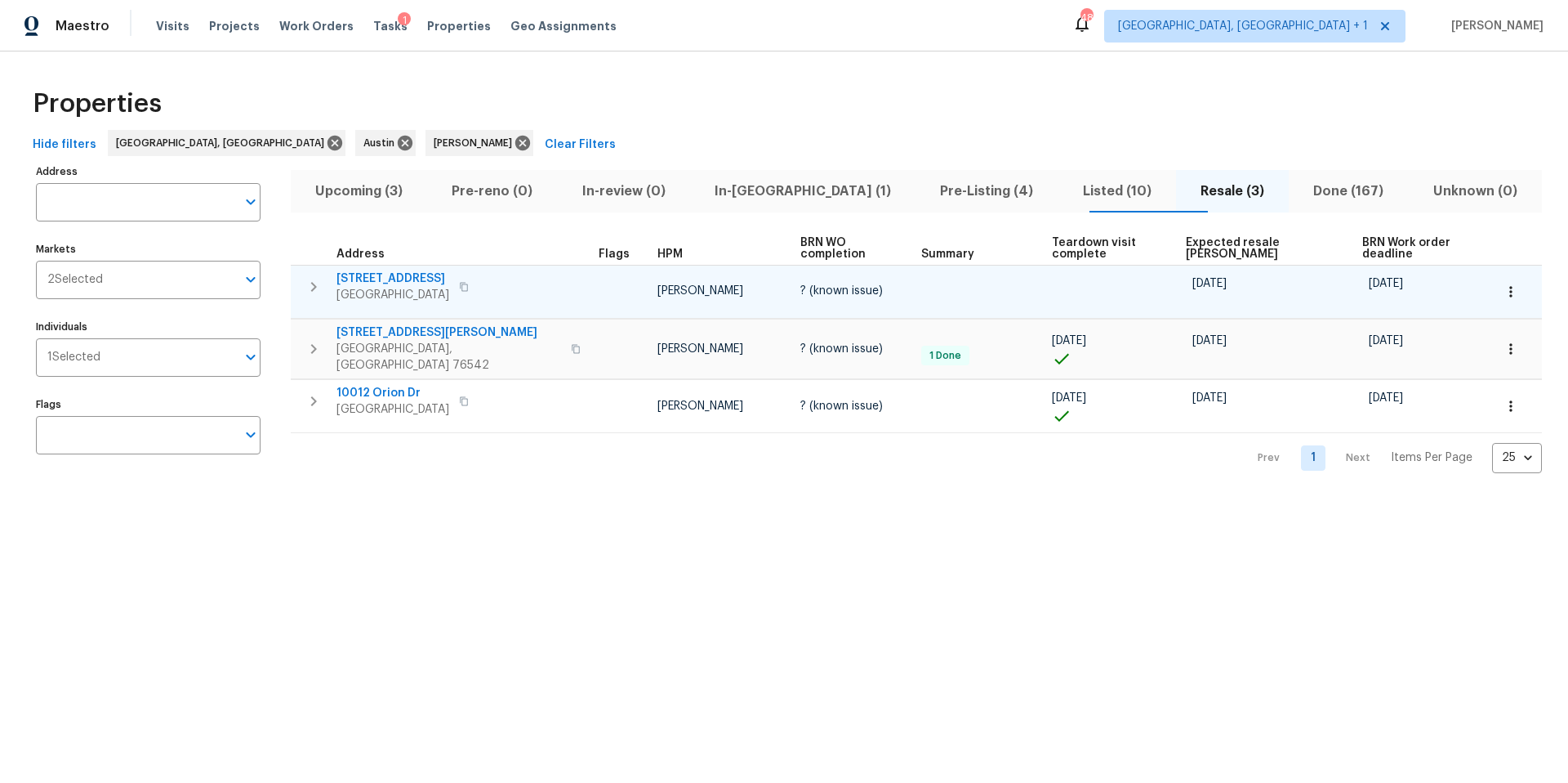
click at [372, 266] on td "3310 Long Fellow Dr Belton, TX 76513" at bounding box center [441, 287] width 301 height 42
click at [404, 287] on span "Belton, TX 76513" at bounding box center [392, 294] width 113 height 16
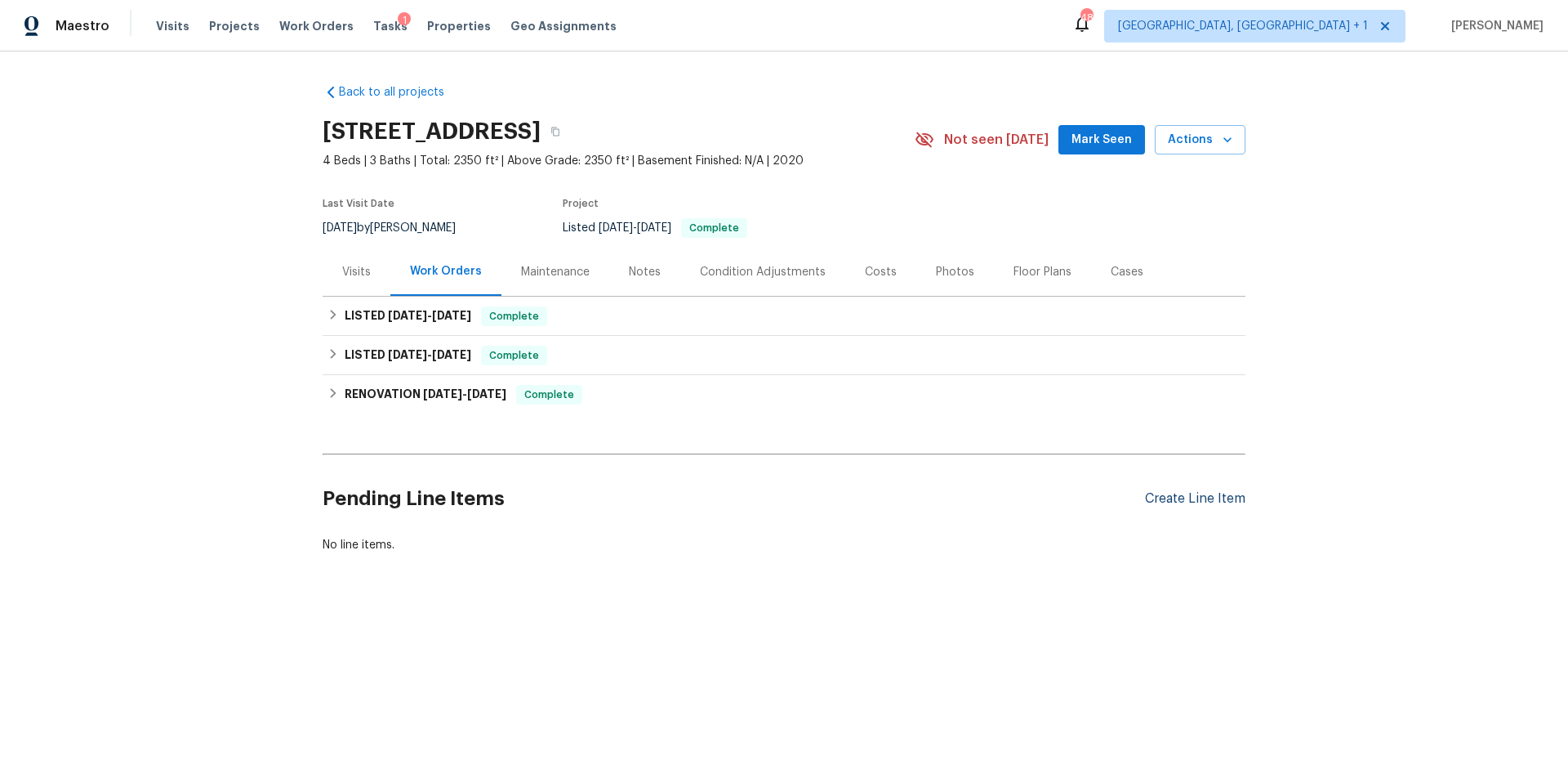
click at [1213, 491] on div "Create Line Item" at bounding box center [1195, 499] width 101 height 15
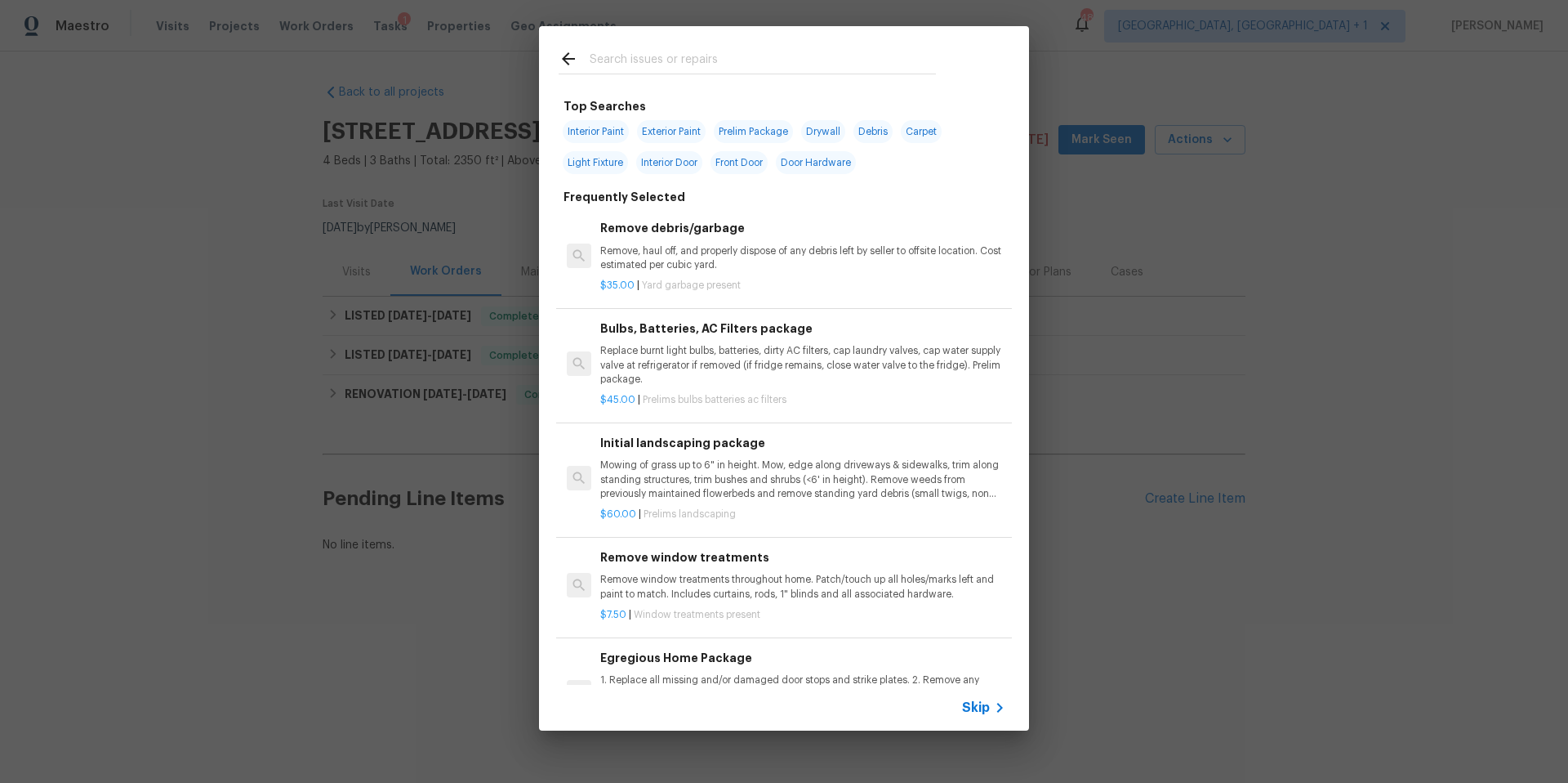
click at [612, 65] on input "text" at bounding box center [763, 61] width 347 height 24
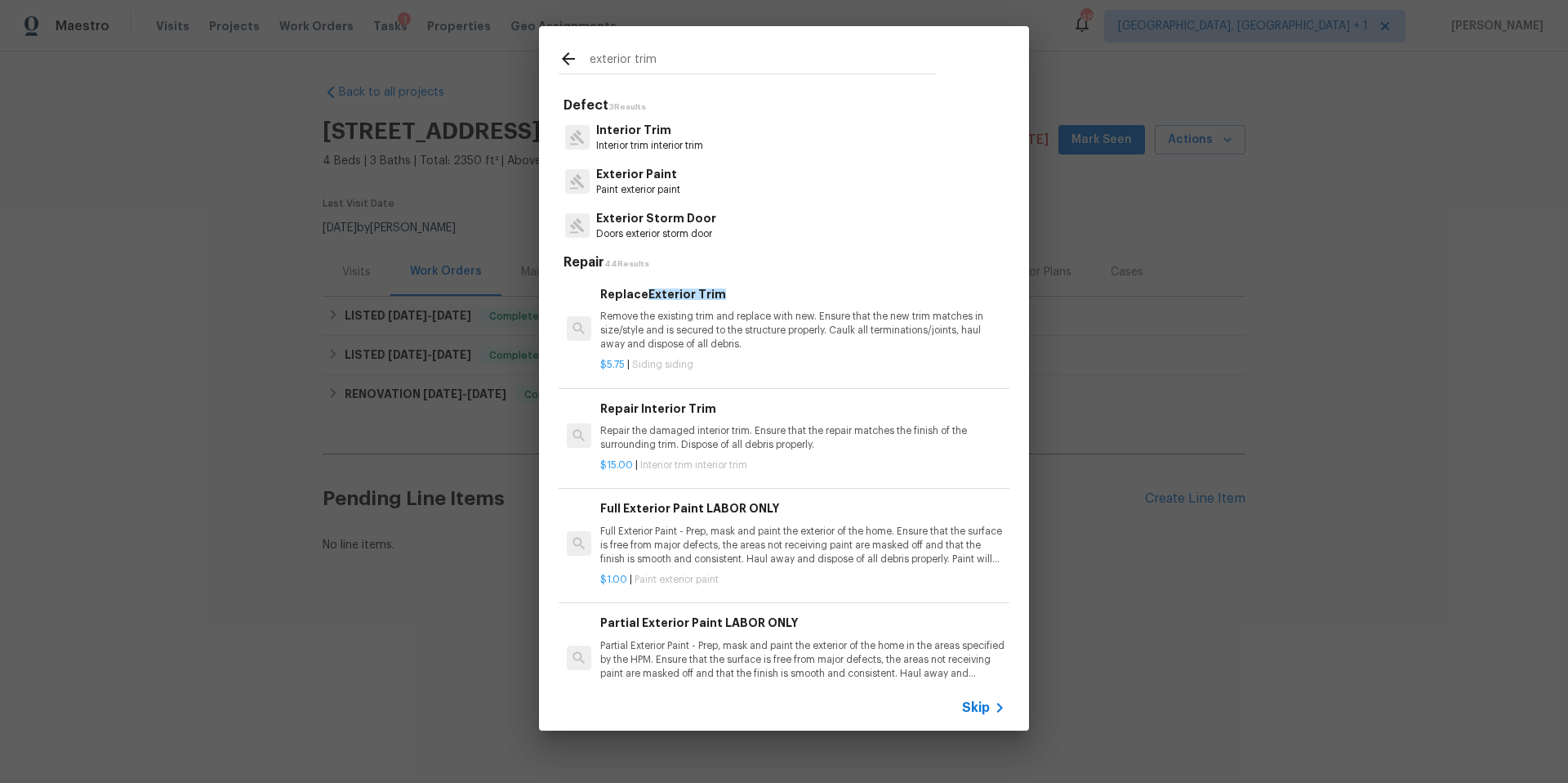
type input "exterior trim"
click at [676, 342] on p "Remove the existing trim and replace with new. Ensure that the new trim matches…" at bounding box center [802, 330] width 405 height 41
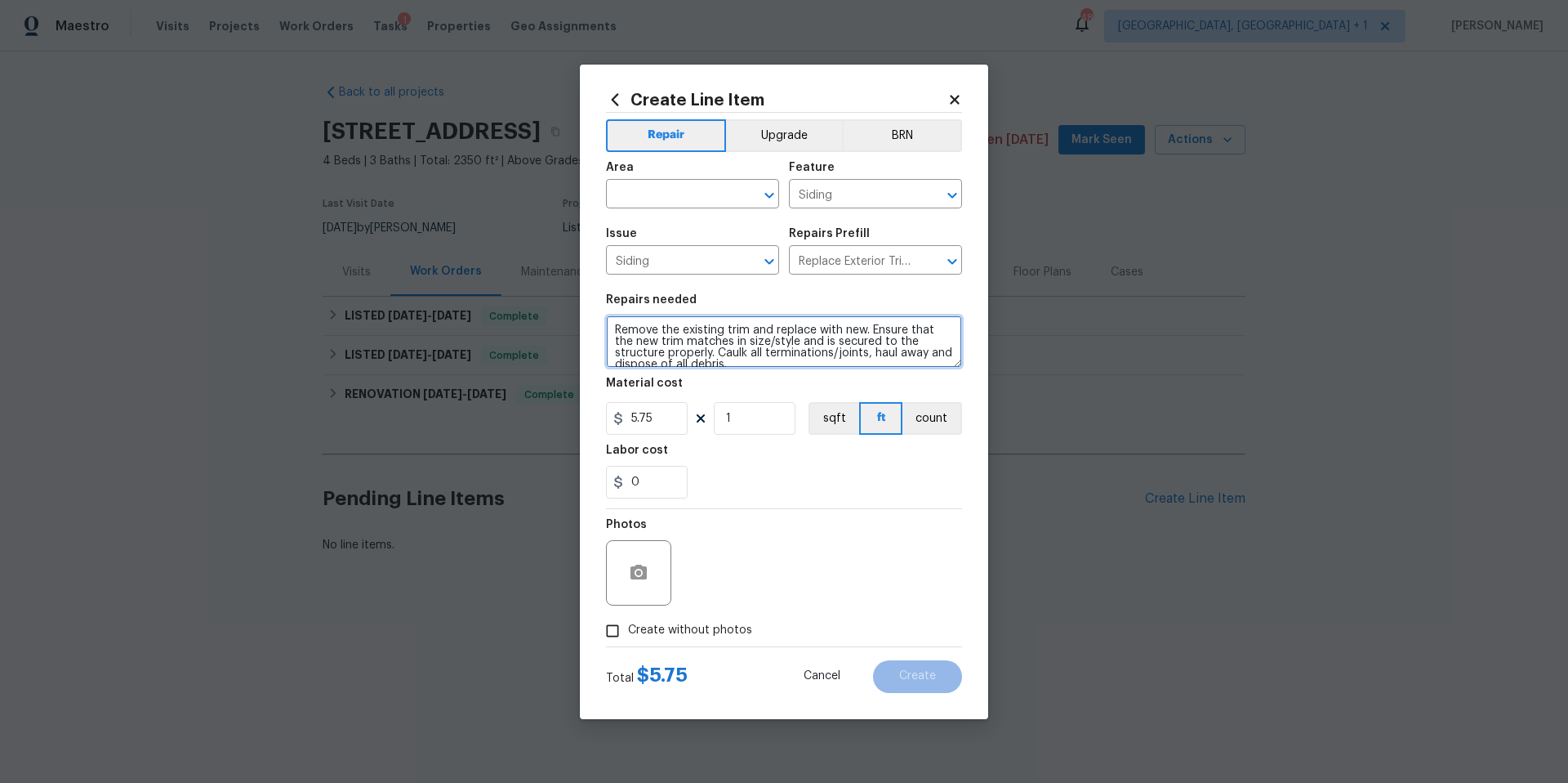
drag, startPoint x: 706, startPoint y: 358, endPoint x: 575, endPoint y: 317, distance: 137.3
click at [575, 317] on div "Create Line Item Repair Upgrade BRN Area ​ Feature Siding ​ Issue Siding ​ Repa…" at bounding box center [784, 392] width 1568 height 783
click at [759, 386] on div "Material cost" at bounding box center [784, 388] width 356 height 22
drag, startPoint x: 753, startPoint y: 365, endPoint x: 608, endPoint y: 316, distance: 153.1
click at [608, 316] on textarea "Remove the existing trim and replace with new. Ensure that the new trim matches…" at bounding box center [784, 342] width 356 height 52
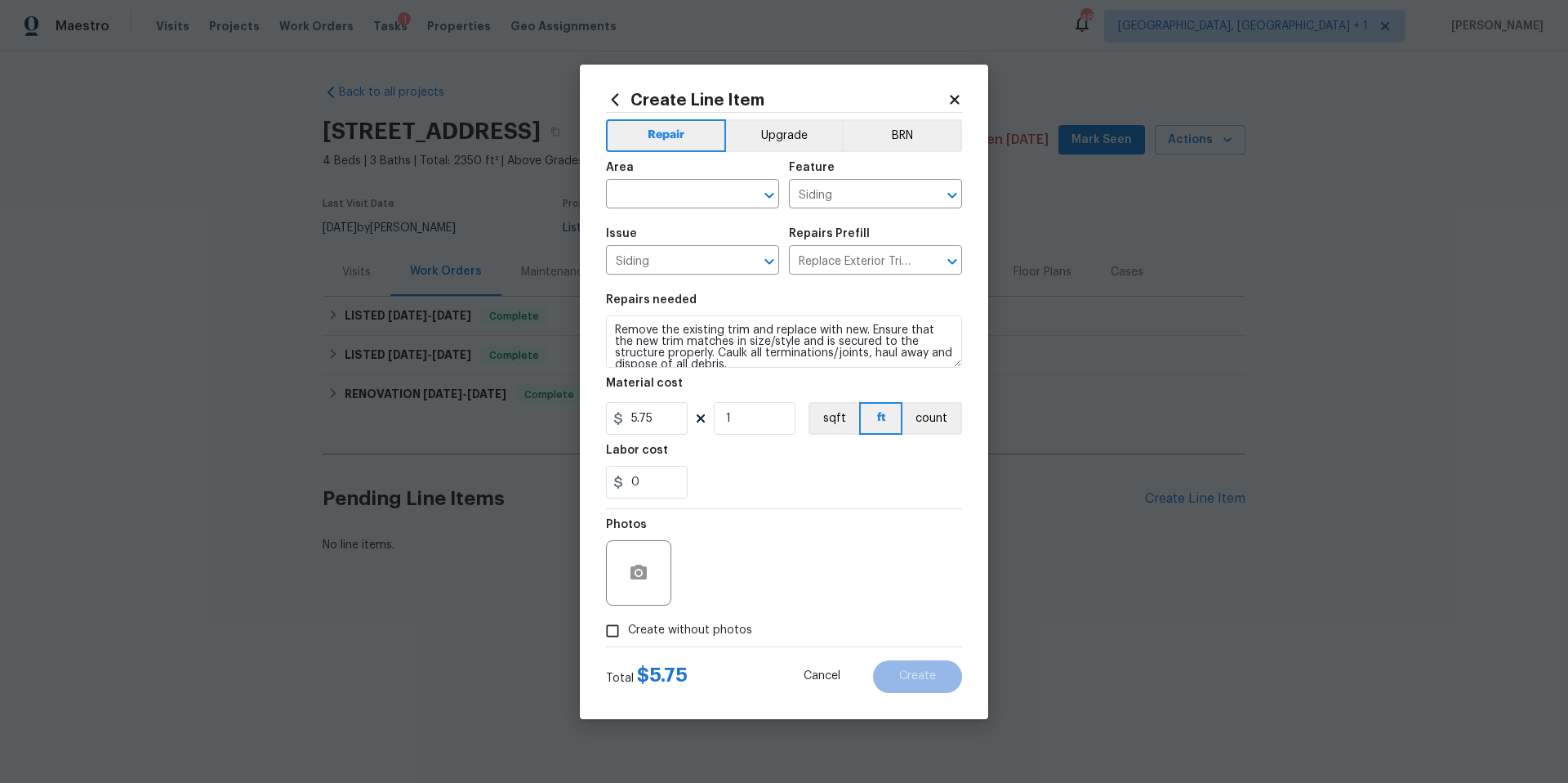
click at [951, 97] on icon at bounding box center [954, 99] width 9 height 9
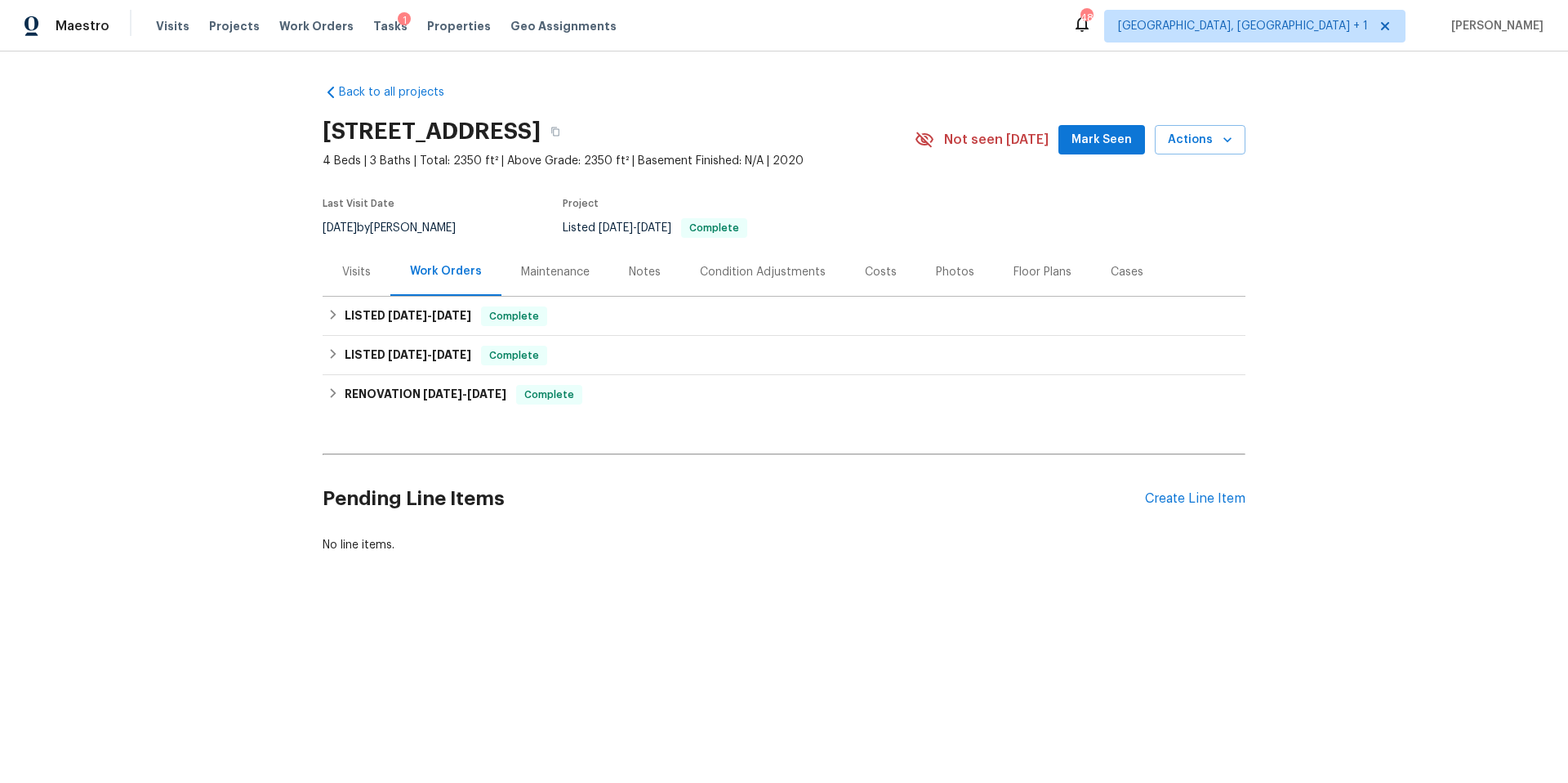
click at [1159, 484] on div "Pending Line Items Create Line Item" at bounding box center [784, 499] width 923 height 76
click at [1161, 494] on div "Create Line Item" at bounding box center [1195, 499] width 101 height 15
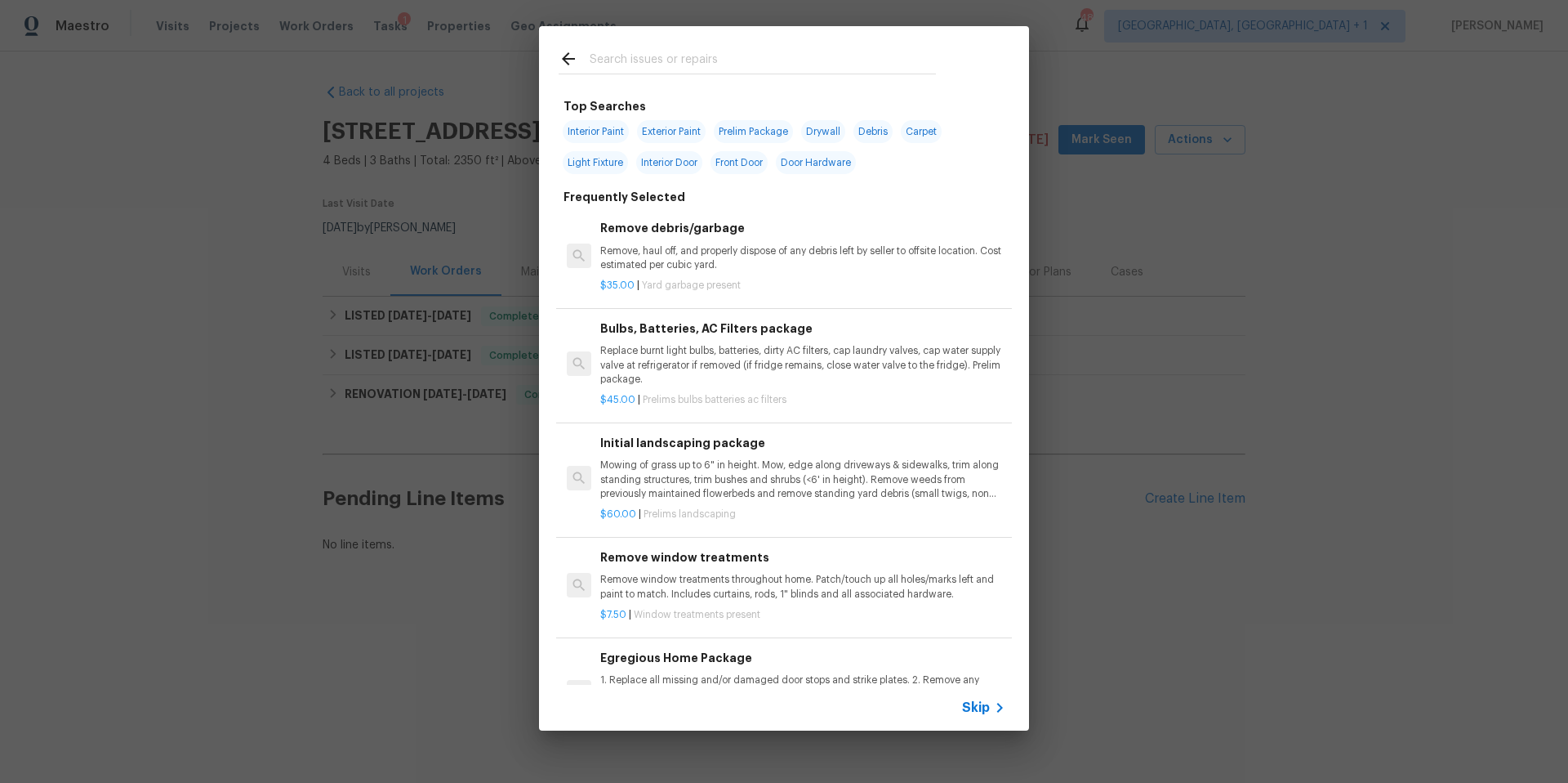
click at [610, 49] on input "text" at bounding box center [763, 61] width 347 height 24
click at [607, 65] on input "text" at bounding box center [763, 61] width 347 height 24
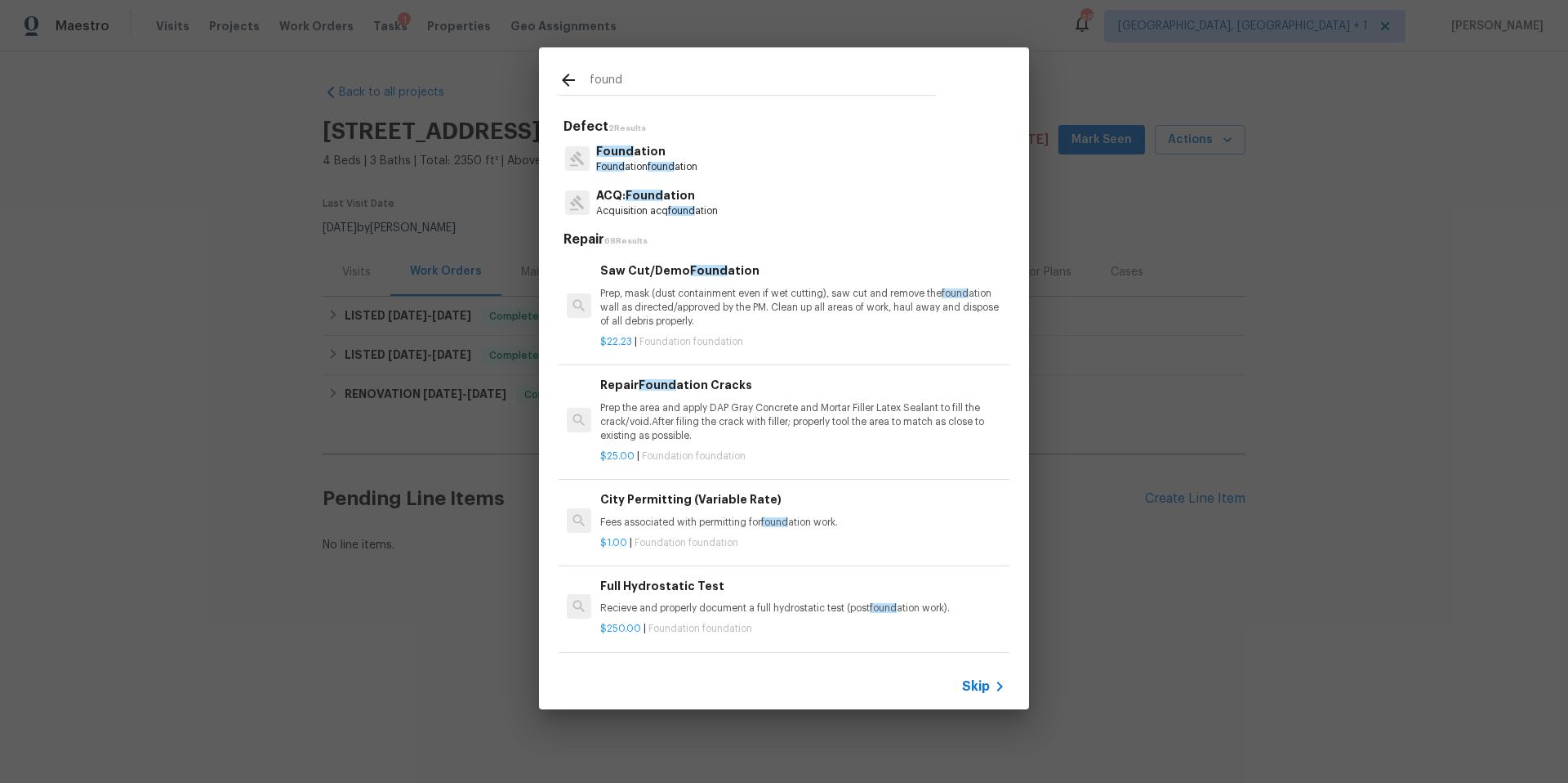
type input "found"
click at [637, 195] on span "Found" at bounding box center [644, 194] width 38 height 11
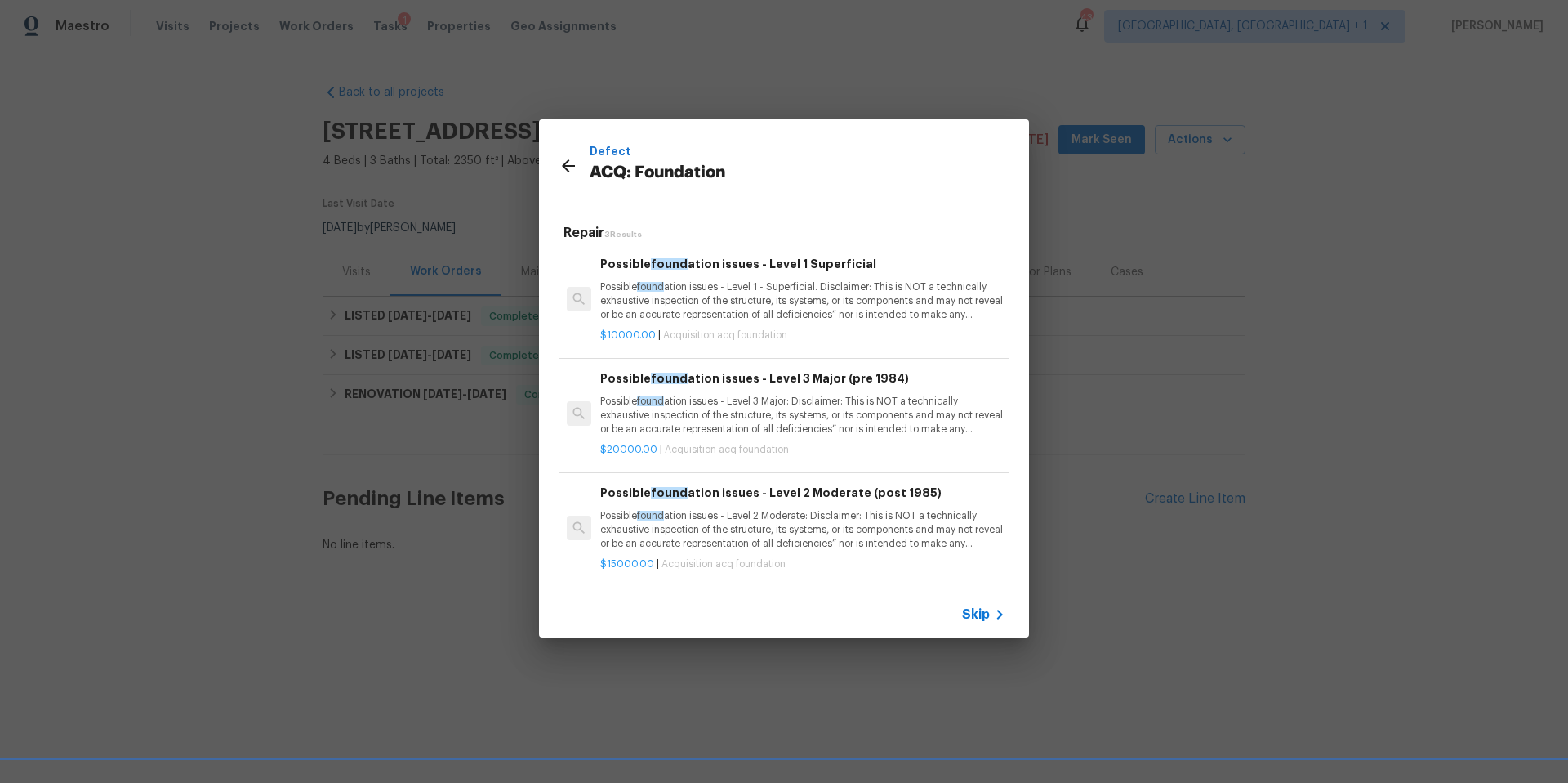
click at [933, 81] on div "Defect ACQ: Foundation Repair 3 Results Possible found ation issues - Level 1 S…" at bounding box center [784, 378] width 1568 height 756
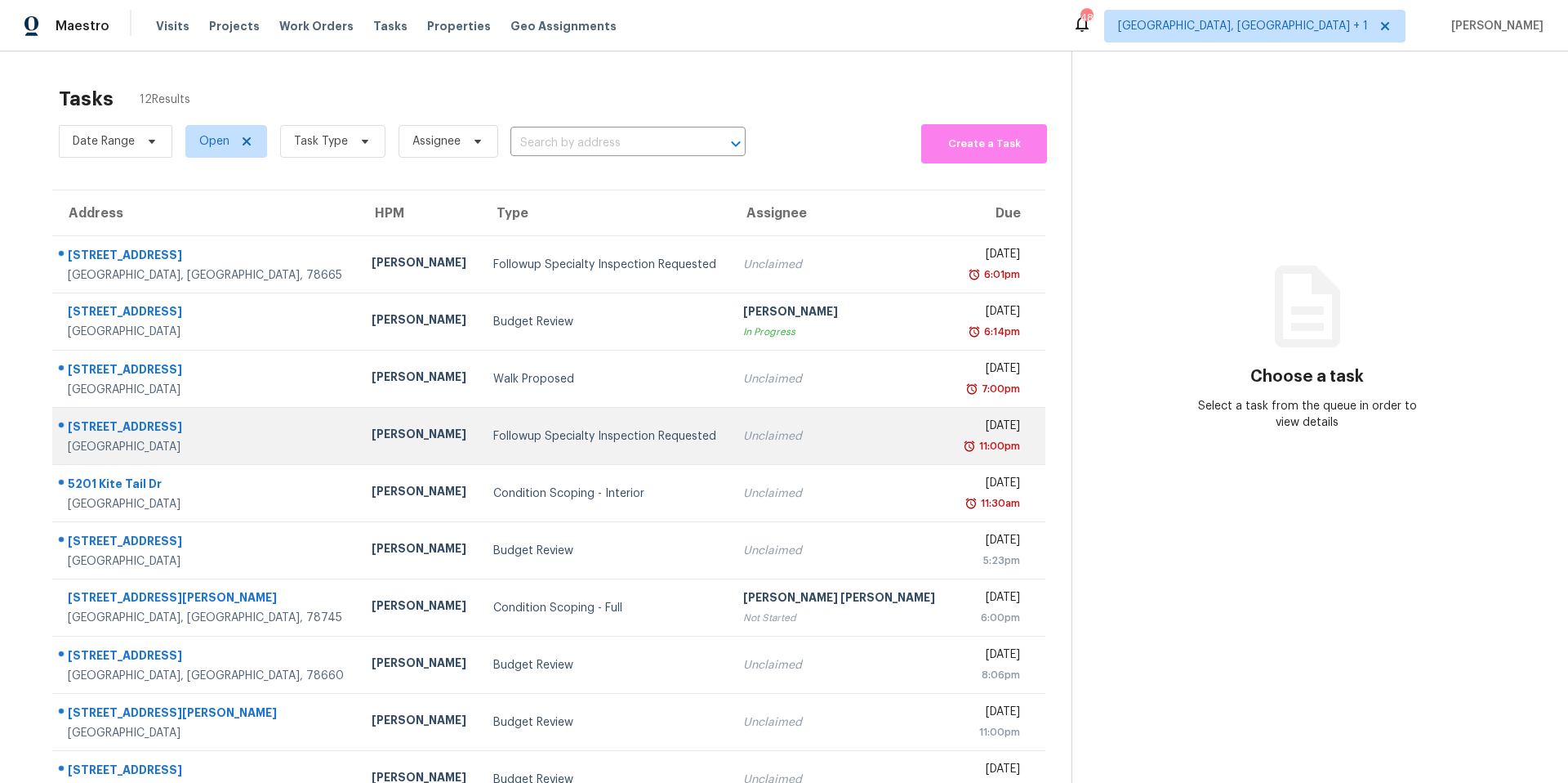
click at [519, 440] on div "Followup Specialty Inspection Requested" at bounding box center [606, 436] width 224 height 16
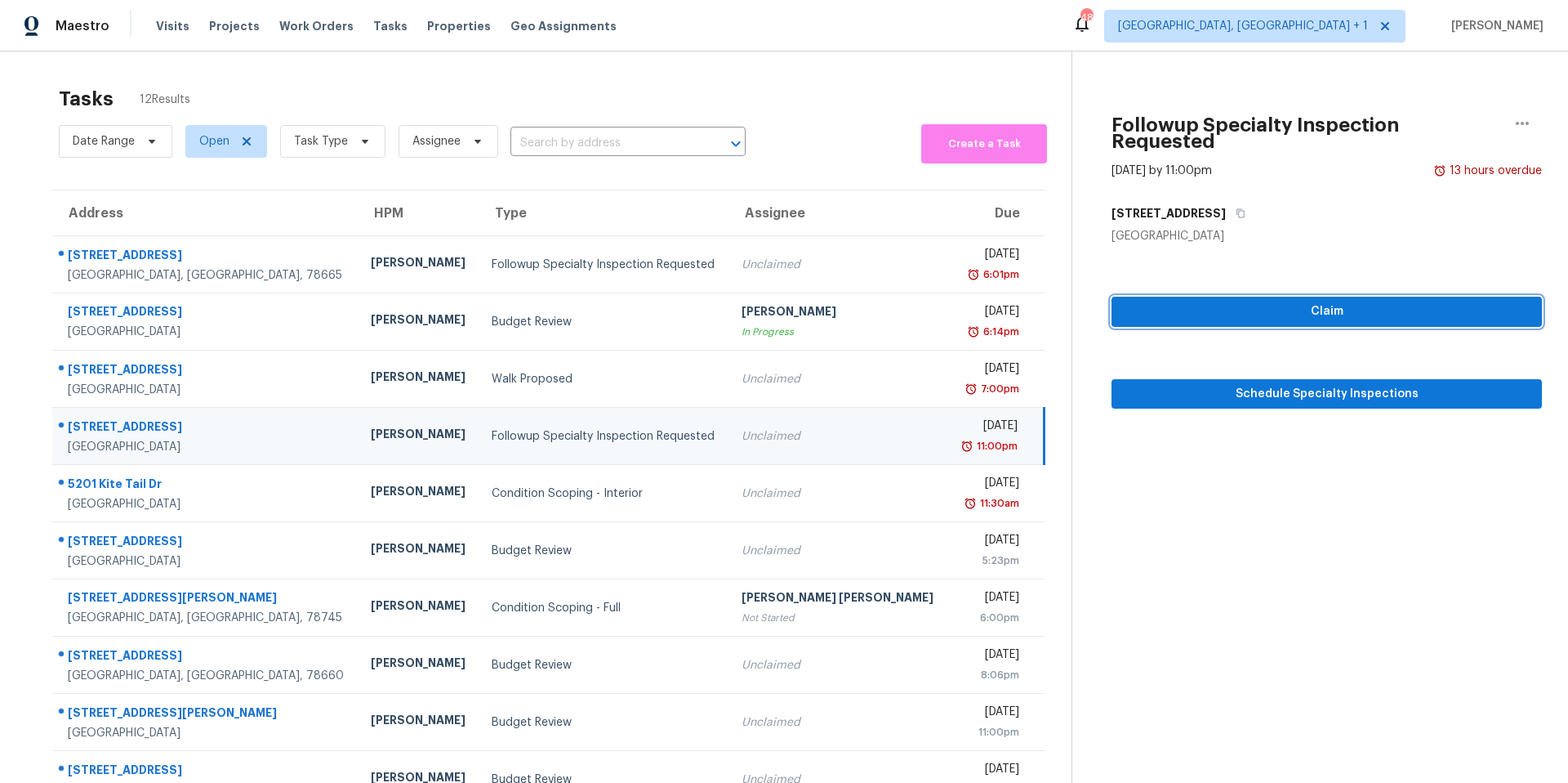
click at [1298, 301] on span "Claim" at bounding box center [1326, 311] width 404 height 21
click at [1292, 384] on span "Schedule Specialty Inspections" at bounding box center [1326, 394] width 404 height 21
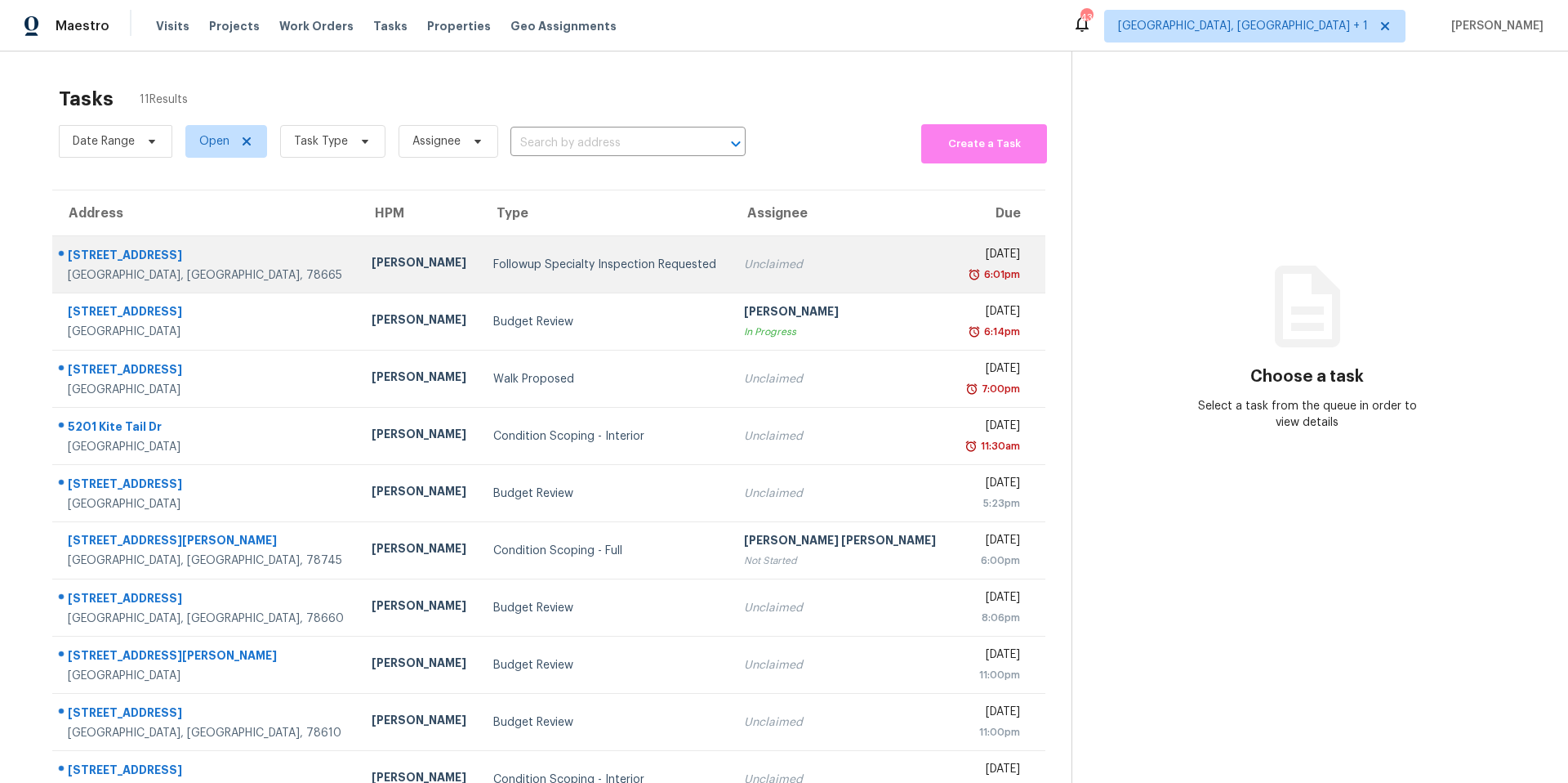
click at [158, 254] on div "[STREET_ADDRESS]" at bounding box center [206, 257] width 278 height 21
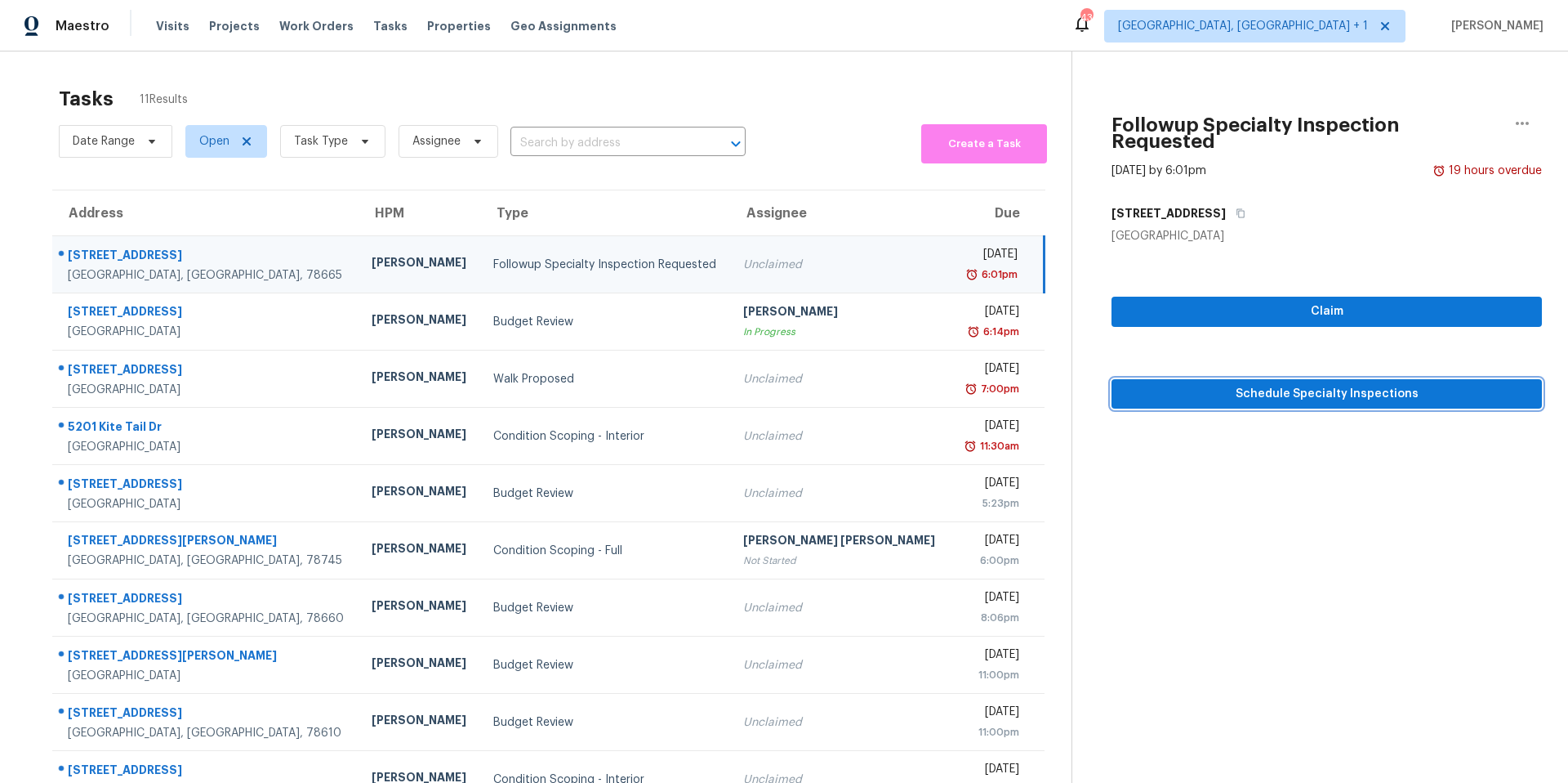
click at [1330, 384] on span "Schedule Specialty Inspections" at bounding box center [1326, 394] width 404 height 21
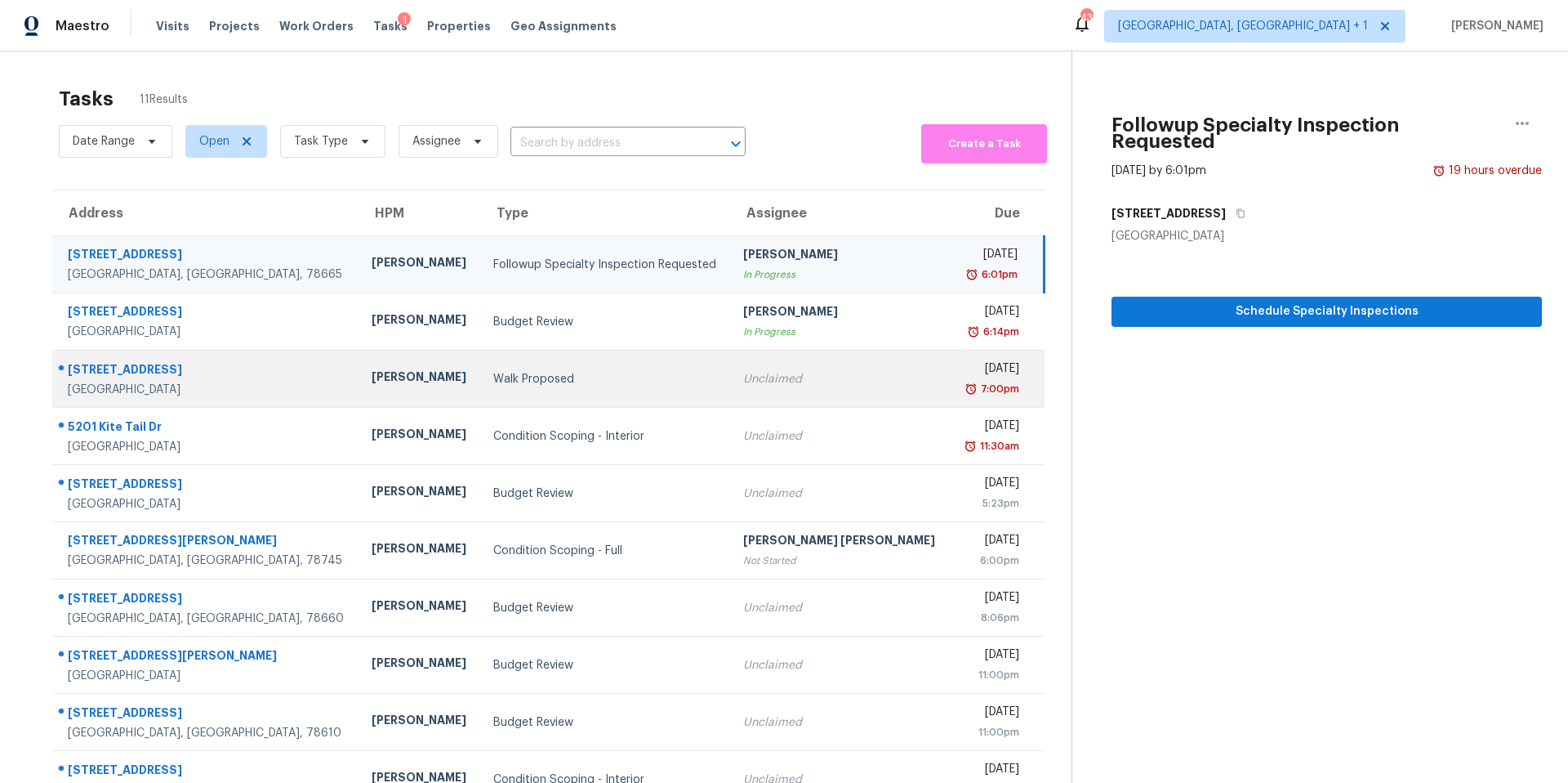
click at [372, 373] on div "Martin Chagolla" at bounding box center [419, 379] width 95 height 21
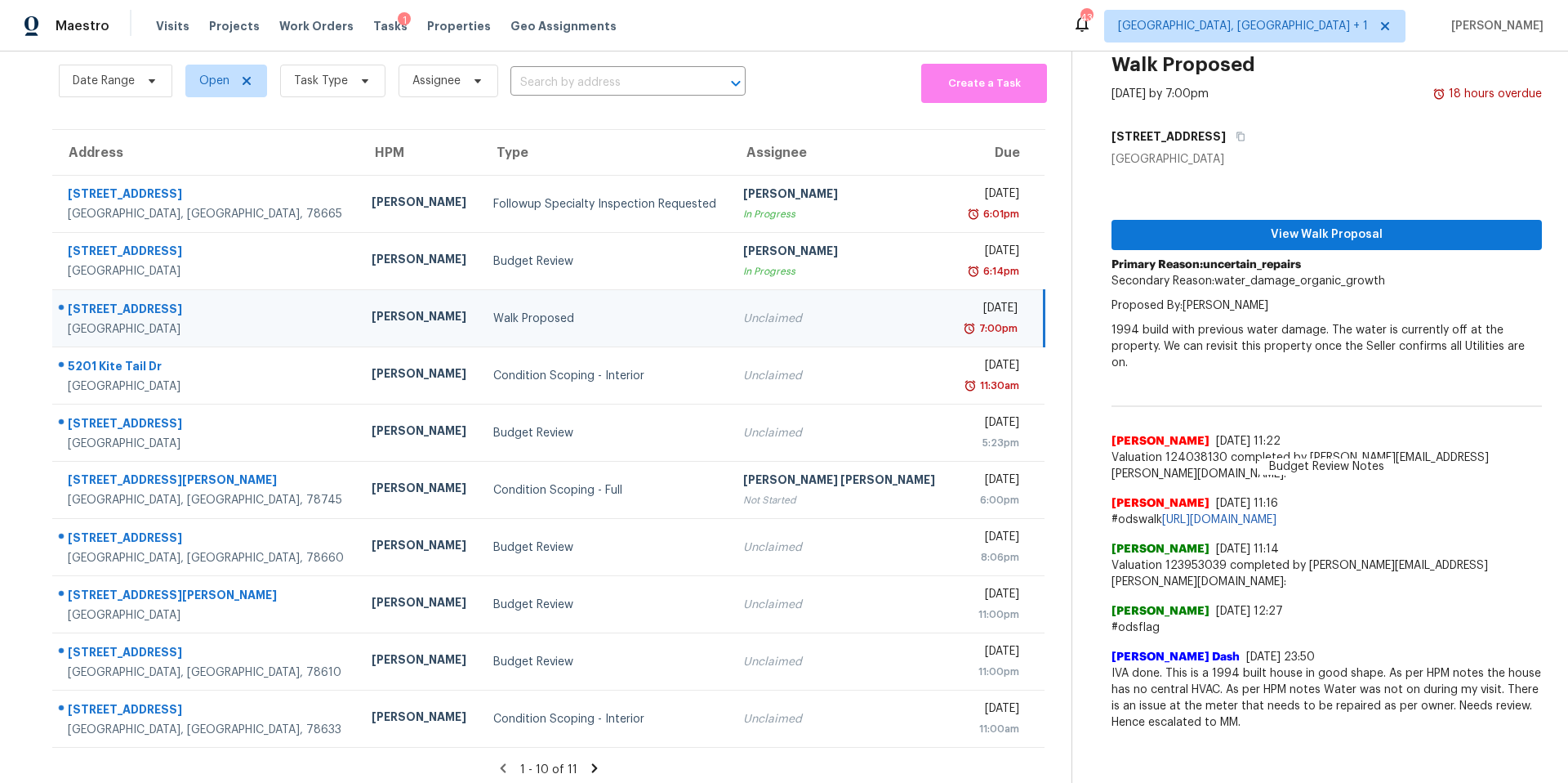
scroll to position [81, 0]
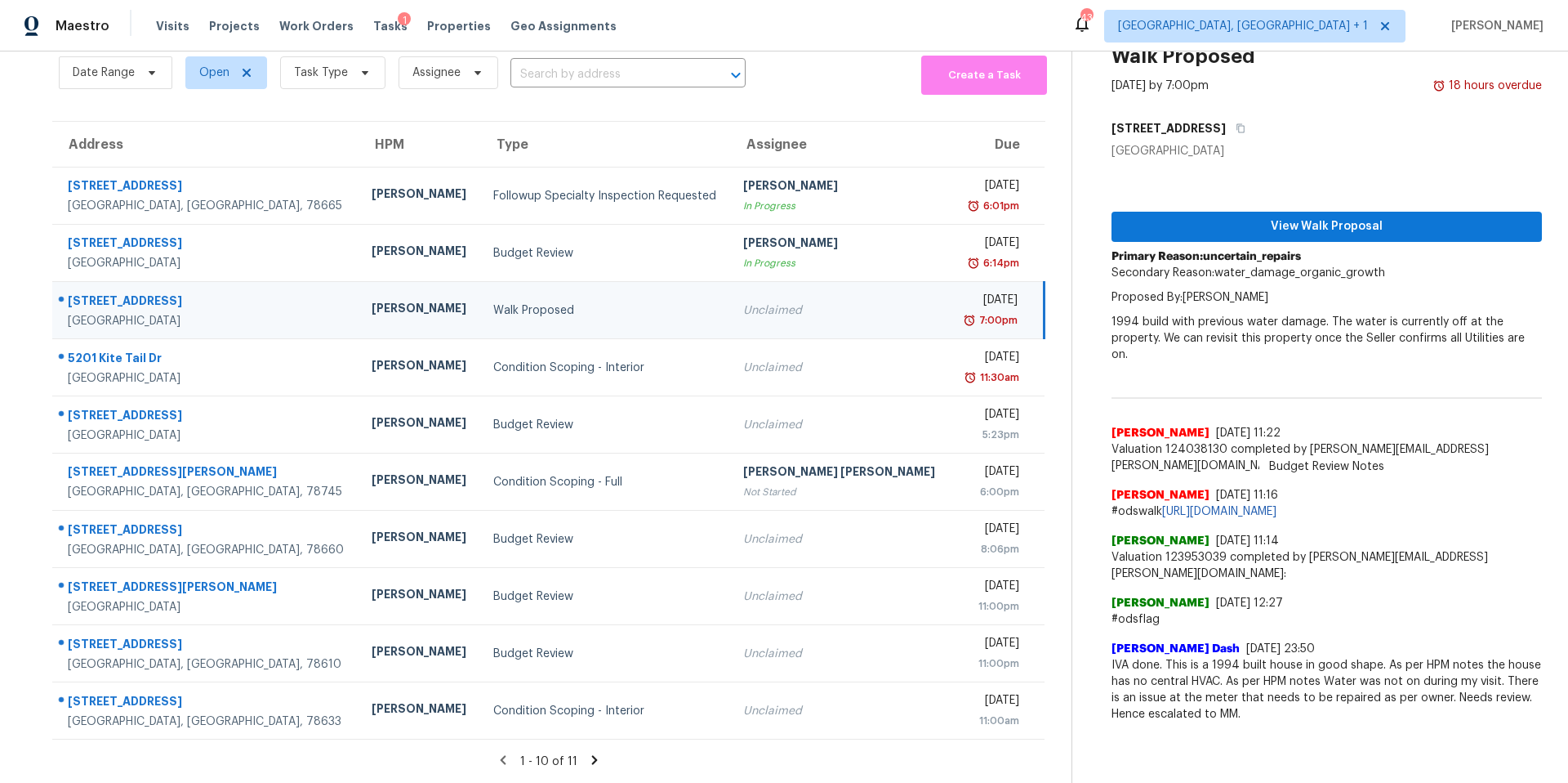
click at [105, 293] on div "512 Bentwood Dr" at bounding box center [206, 303] width 278 height 21
click at [1288, 212] on button "View Walk Proposal" at bounding box center [1326, 226] width 430 height 30
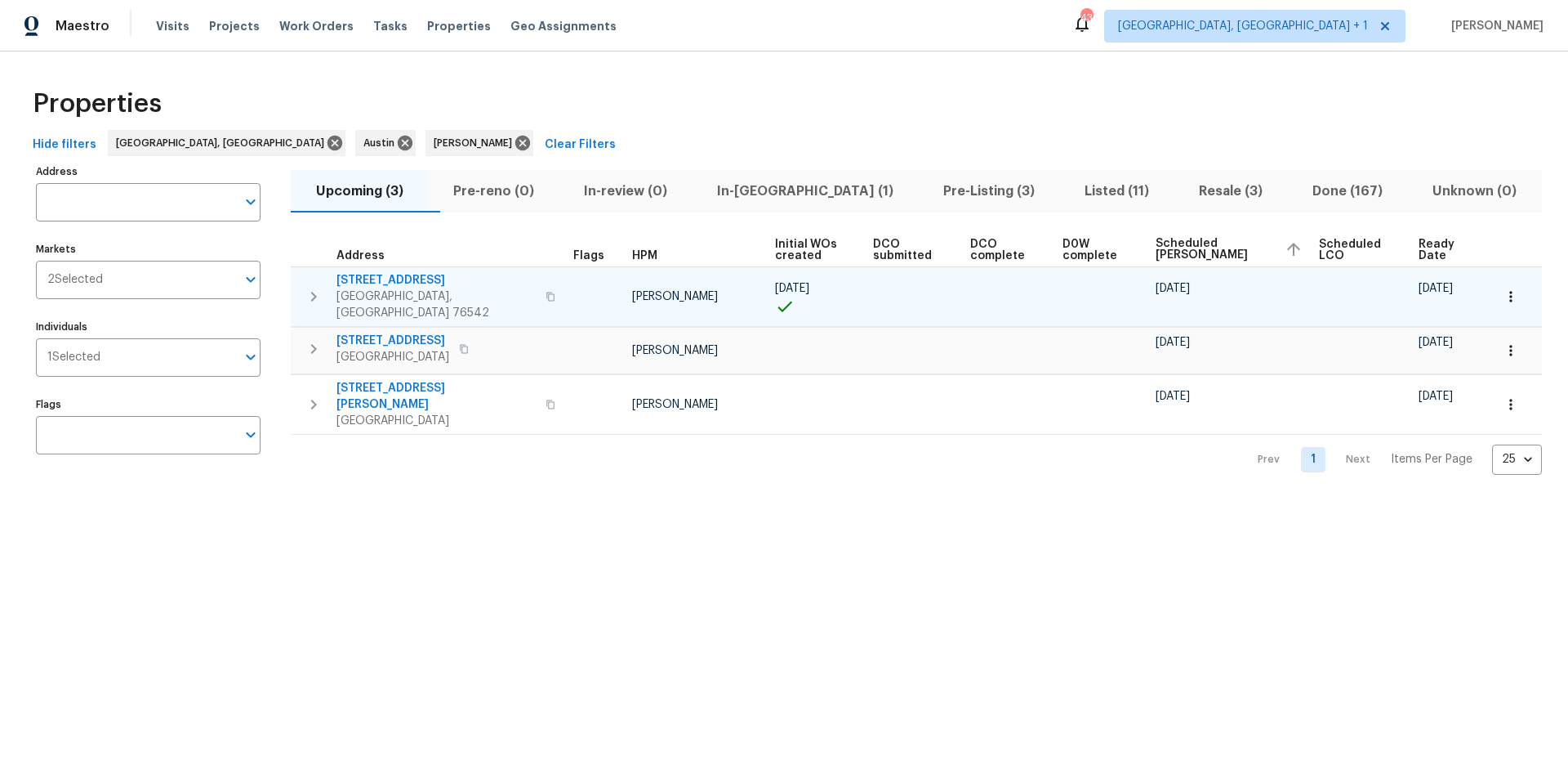
click at [380, 276] on span "[STREET_ADDRESS]" at bounding box center [436, 280] width 200 height 16
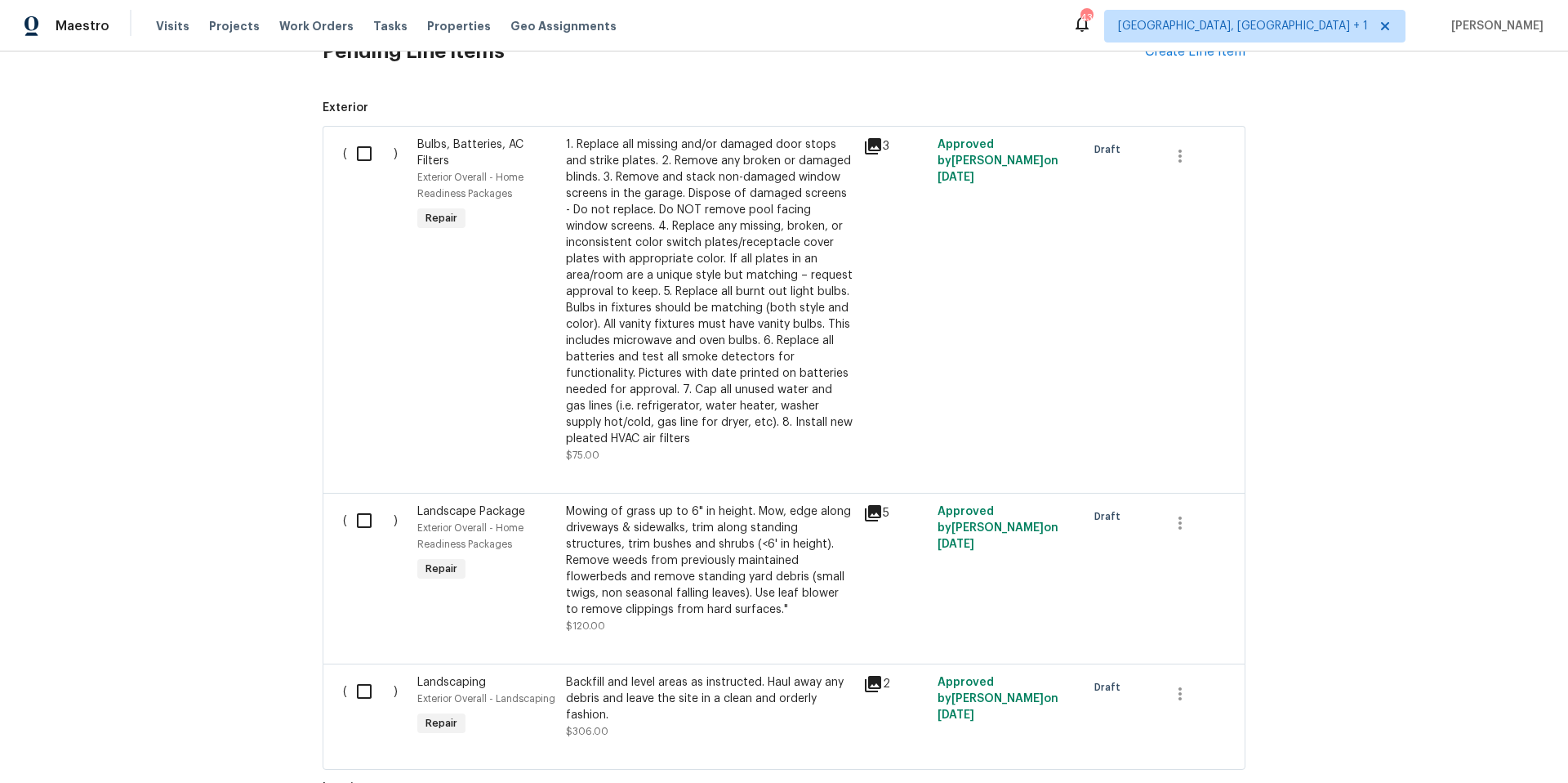
scroll to position [689, 0]
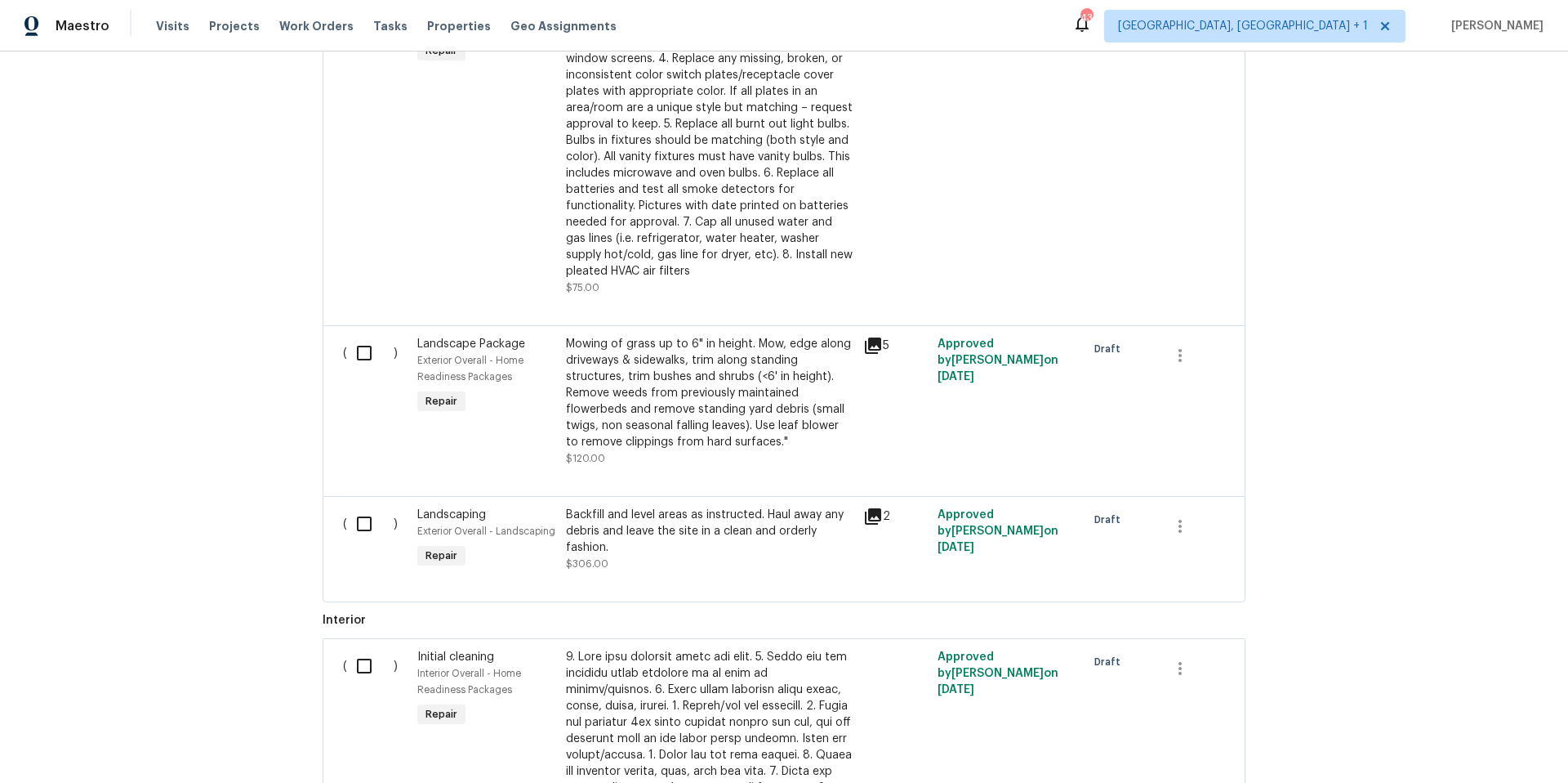
click at [606, 436] on div "Mowing of grass up to 6" in height. Mow, edge along driveways & sidewalks, trim…" at bounding box center [710, 392] width 287 height 114
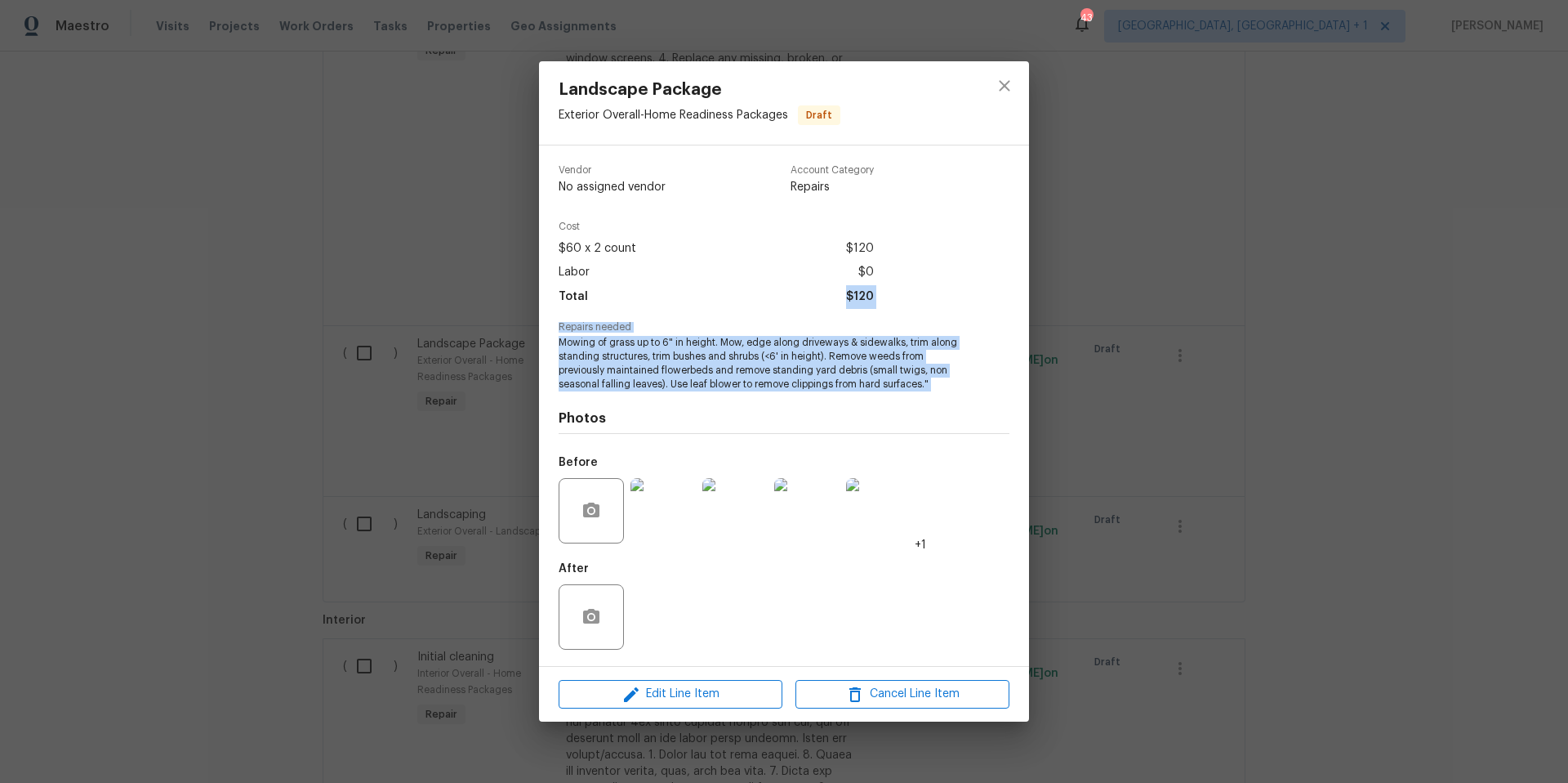
drag, startPoint x: 936, startPoint y: 391, endPoint x: 668, endPoint y: 318, distance: 277.8
click at [668, 318] on div "Vendor No assigned vendor Account Category Repairs Cost $60 x 2 count $120 Labo…" at bounding box center [784, 406] width 451 height 508
copy div "$120 Repairs needed Mowing of grass up to 6" in height. Mow, edge along drivewa…"
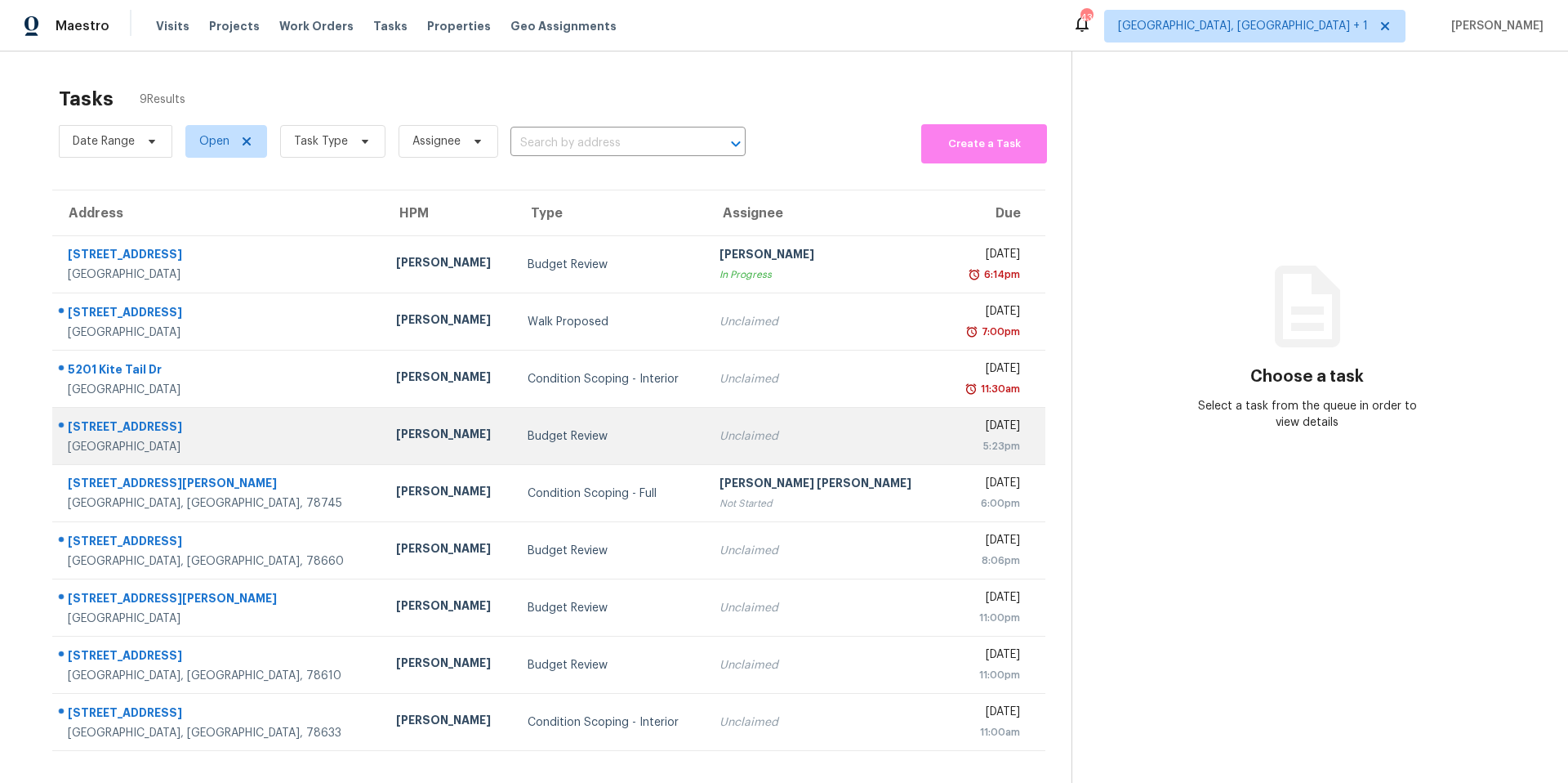
click at [817, 437] on td "Unclaimed" at bounding box center [824, 436] width 237 height 57
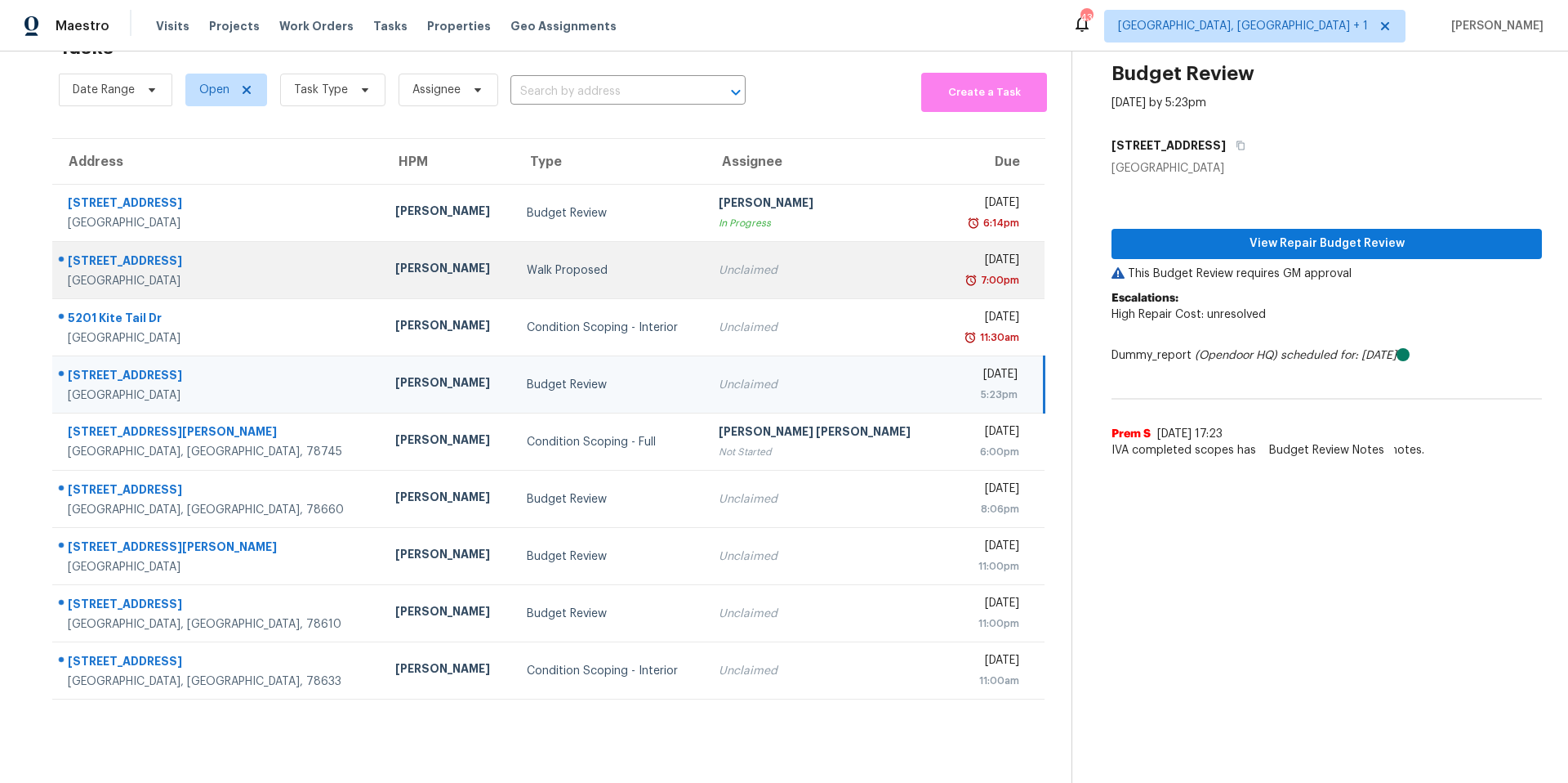
scroll to position [64, 0]
